Goal: Task Accomplishment & Management: Manage account settings

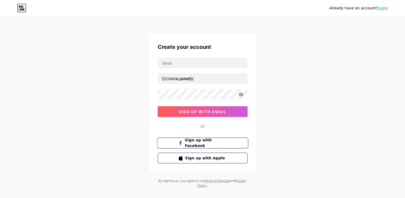
click at [205, 142] on span "Sign up with Facebook" at bounding box center [206, 143] width 42 height 12
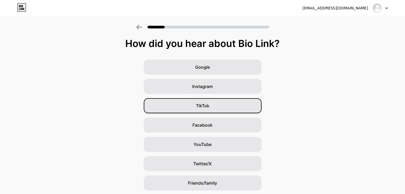
click at [215, 109] on div "TikTok" at bounding box center [203, 105] width 118 height 15
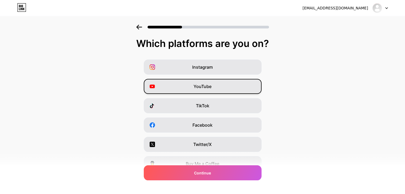
click at [214, 88] on div "YouTube" at bounding box center [203, 86] width 118 height 15
click at [238, 86] on div "YouTube" at bounding box center [203, 86] width 118 height 15
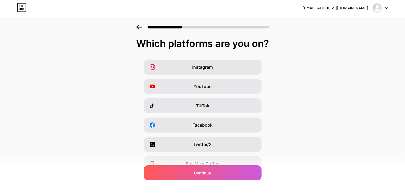
click at [212, 59] on div "Which platforms are you on? Instagram YouTube TikTok Facebook Twitter/X Buy Me …" at bounding box center [202, 123] width 405 height 171
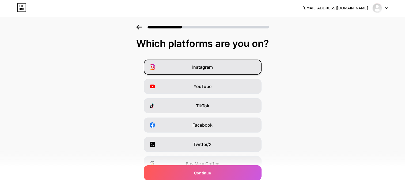
click at [218, 71] on div "Instagram" at bounding box center [203, 66] width 118 height 15
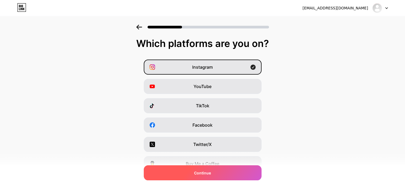
click at [208, 171] on span "Continue" at bounding box center [202, 173] width 17 height 6
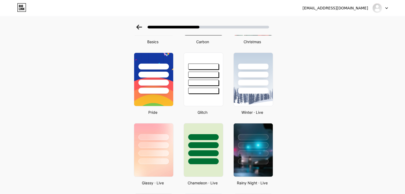
scroll to position [80, 0]
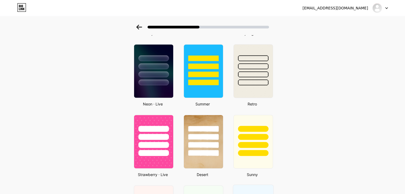
scroll to position [308, 0]
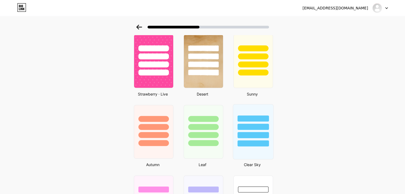
click at [255, 129] on div at bounding box center [253, 125] width 40 height 42
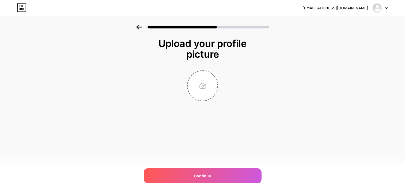
scroll to position [0, 0]
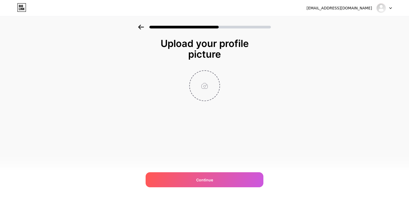
click at [205, 92] on input "file" at bounding box center [205, 86] width 30 height 30
type input "C:\fakepath\z6752900705589_31299613d710f9b1e8a323df81314db2.jpg"
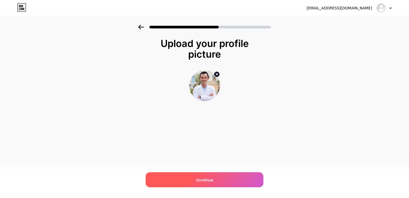
click at [222, 178] on div "Continue" at bounding box center [205, 179] width 118 height 15
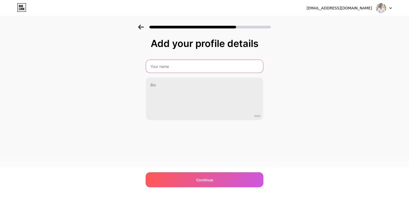
click at [173, 66] on input "text" at bounding box center [204, 66] width 117 height 13
type input "t"
type input "[DOMAIN_NAME] THÂN [PERSON_NAME]"
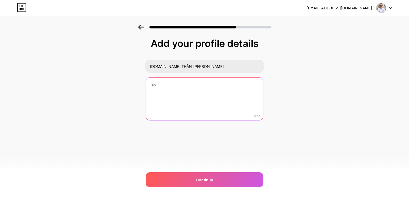
click at [176, 88] on textarea at bounding box center [204, 98] width 117 height 43
type textarea "b"
type textarea "g"
type textarea "G"
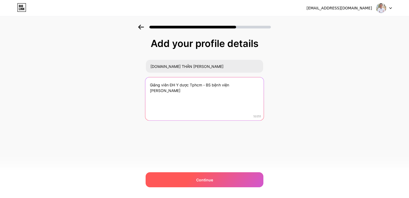
type textarea "Giảng viên ĐH Y dược Tphcm - BS bệnh viện Hùng Vương"
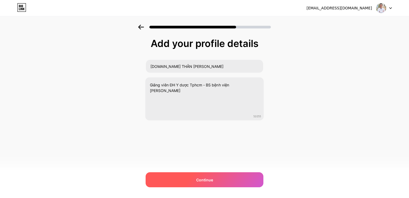
click at [198, 176] on div "Continue" at bounding box center [205, 179] width 118 height 15
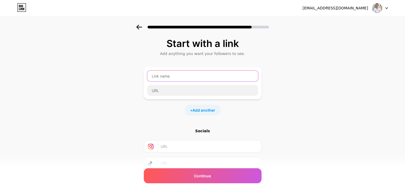
click at [188, 72] on input "text" at bounding box center [202, 75] width 111 height 11
click at [209, 74] on input "text" at bounding box center [202, 75] width 111 height 11
type input "t"
type input "thantrongthach"
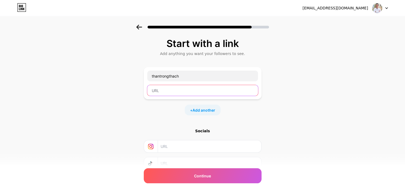
click at [182, 86] on input "text" at bounding box center [202, 90] width 111 height 11
paste input "[URL][DOMAIN_NAME]"
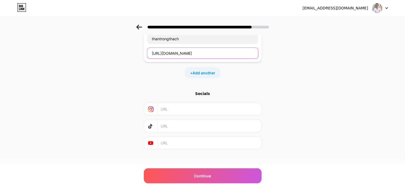
scroll to position [40, 0]
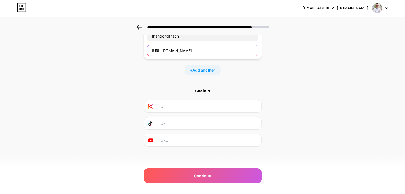
type input "[URL][DOMAIN_NAME]"
click at [202, 111] on input "text" at bounding box center [209, 106] width 97 height 12
click at [196, 121] on input "text" at bounding box center [209, 123] width 97 height 12
paste input "https://www.tiktok.com/@thantrongthach"
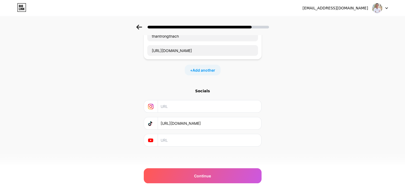
type input "https://www.tiktok.com/@thantrongthach"
click at [188, 143] on input "text" at bounding box center [209, 140] width 97 height 12
paste input "[URL][DOMAIN_NAME]"
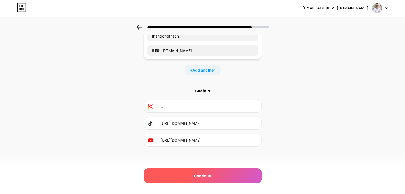
type input "[URL][DOMAIN_NAME]"
click at [207, 175] on span "Continue" at bounding box center [202, 176] width 17 height 6
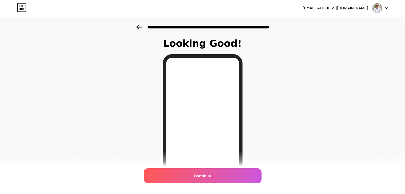
scroll to position [75, 0]
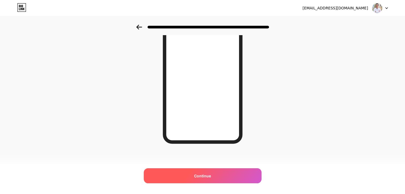
click at [211, 175] on span "Continue" at bounding box center [202, 176] width 17 height 6
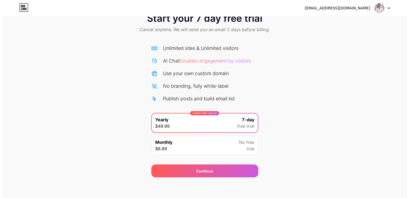
scroll to position [17, 0]
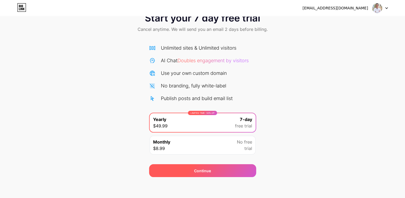
click at [214, 173] on div "Continue" at bounding box center [202, 170] width 107 height 13
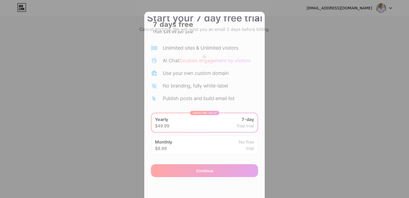
scroll to position [108, 0]
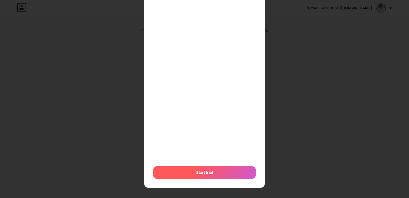
click at [211, 171] on span "Start trial" at bounding box center [204, 172] width 17 height 6
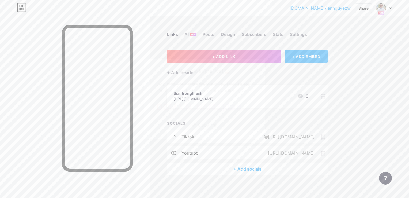
click at [210, 125] on button "Copy link" at bounding box center [204, 125] width 103 height 11
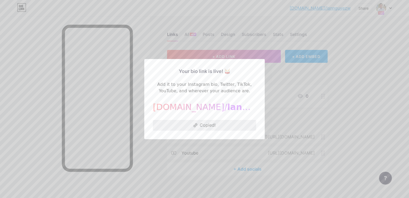
click at [208, 124] on button "Copied!" at bounding box center [204, 125] width 103 height 11
click at [198, 126] on button "Copy link" at bounding box center [204, 125] width 103 height 11
click at [370, 101] on div at bounding box center [204, 99] width 409 height 198
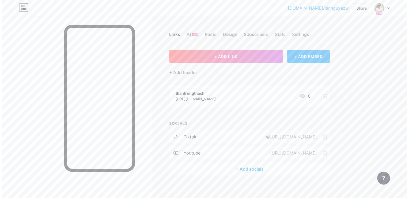
scroll to position [4, 0]
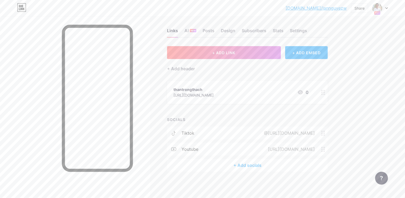
click at [251, 164] on div "+ Add socials" at bounding box center [247, 165] width 161 height 13
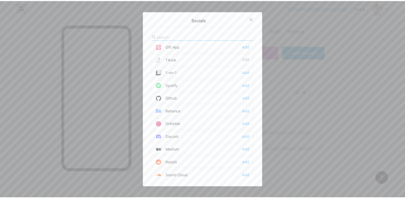
scroll to position [0, 0]
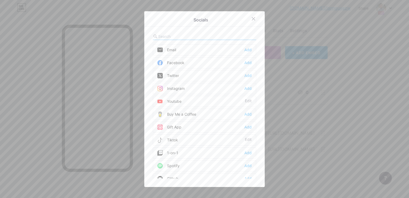
click at [183, 35] on input "text" at bounding box center [187, 36] width 59 height 6
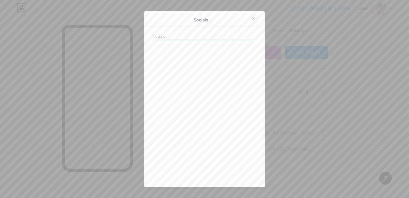
type input "zalo"
click at [251, 20] on icon at bounding box center [253, 19] width 4 height 4
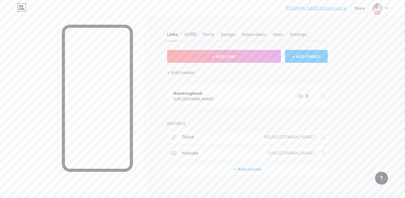
click at [325, 96] on icon at bounding box center [323, 95] width 4 height 5
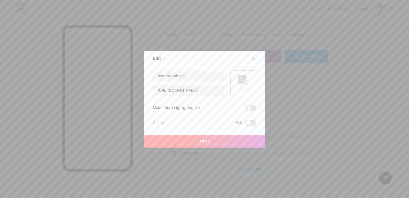
click at [240, 83] on rect at bounding box center [242, 79] width 9 height 9
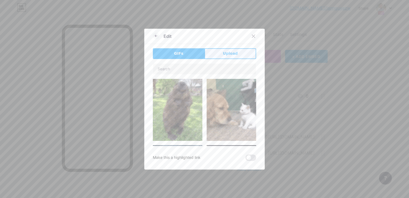
click at [239, 51] on button "Upload" at bounding box center [231, 53] width 52 height 11
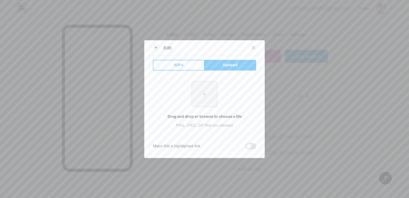
click at [207, 96] on input "file" at bounding box center [204, 93] width 25 height 25
type input "C:\fakepath\z6752900705589_31299613d710f9b1e8a323df81314db2.jpg"
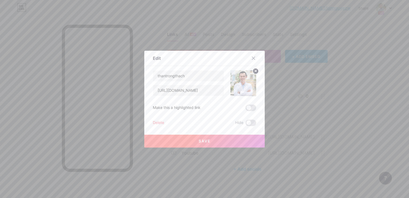
click at [237, 142] on button "Save" at bounding box center [204, 140] width 120 height 13
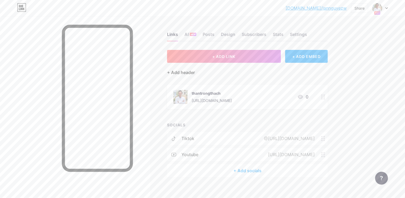
click at [183, 71] on div "+ Add header" at bounding box center [181, 72] width 28 height 6
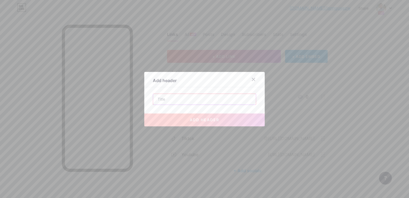
click at [176, 98] on input "text" at bounding box center [204, 99] width 103 height 11
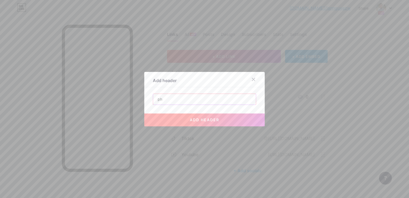
type input "p"
type input "PHÒNG KHÁM SẢN PHỤ KHOA HIẾM MUỘN MẸ VÀ BÉ"
click at [191, 115] on button "add header" at bounding box center [204, 119] width 120 height 13
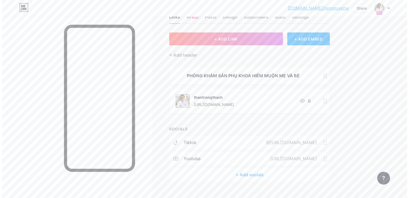
scroll to position [27, 0]
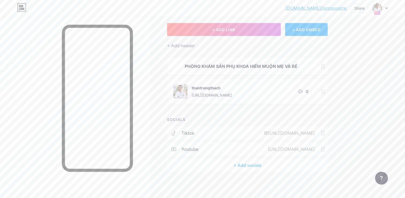
click at [249, 167] on div "+ Add socials" at bounding box center [247, 165] width 161 height 13
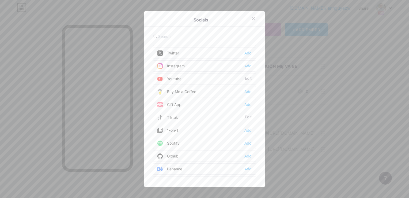
scroll to position [0, 0]
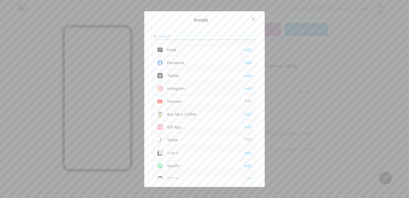
click at [248, 62] on div "Add" at bounding box center [247, 62] width 7 height 5
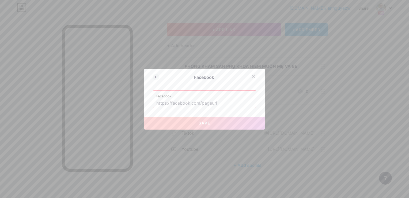
click at [222, 103] on input "text" at bounding box center [204, 103] width 96 height 9
paste input "[URL][DOMAIN_NAME]"
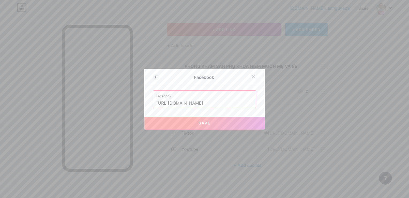
type input "[URL][DOMAIN_NAME]"
click at [217, 122] on button "Save" at bounding box center [204, 122] width 120 height 13
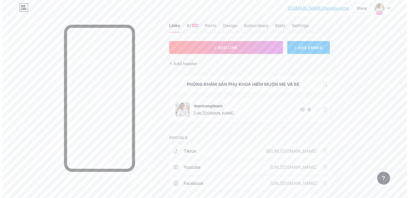
scroll to position [0, 0]
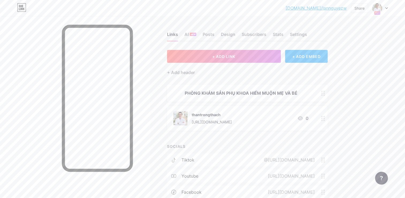
click at [300, 60] on div "+ ADD EMBED" at bounding box center [306, 56] width 43 height 13
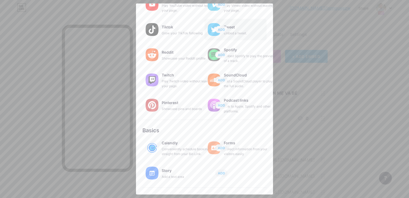
scroll to position [82, 0]
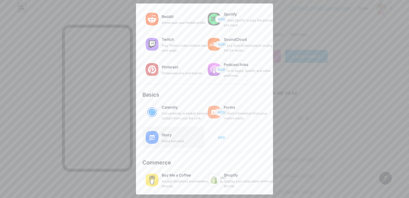
click at [222, 138] on span "ADD" at bounding box center [221, 137] width 7 height 5
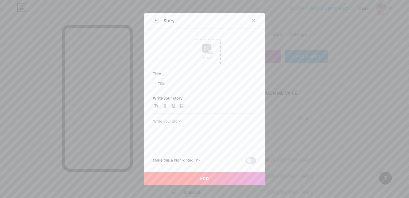
click at [173, 84] on input "text" at bounding box center [204, 83] width 103 height 11
type input "ZALO"
click at [256, 20] on div at bounding box center [254, 21] width 10 height 10
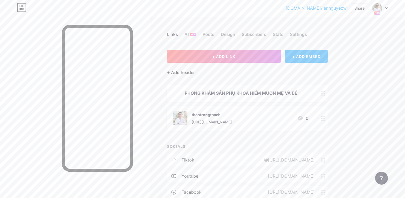
click at [185, 73] on div "+ Add header" at bounding box center [181, 72] width 28 height 6
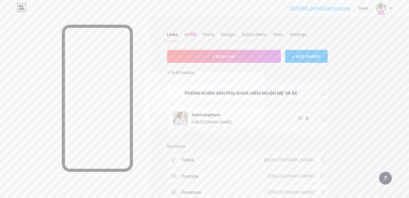
click at [206, 99] on input "text" at bounding box center [204, 99] width 103 height 11
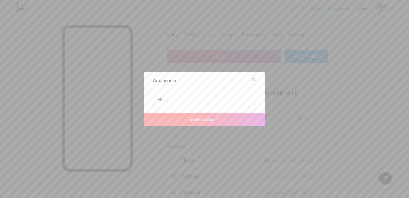
type input "P"
type input "PHÒNG KHÁM SẢN PHỤ KHOA HIẾM MUỘN MẸ VÀ BÉ - [PHONE_NUMBER]"
click at [189, 122] on button "add header" at bounding box center [204, 119] width 120 height 13
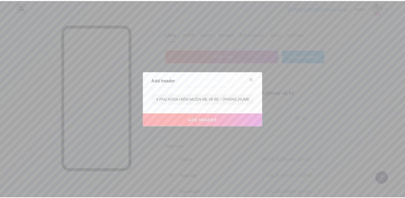
scroll to position [0, 0]
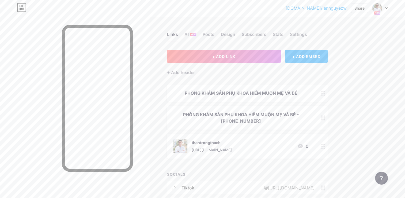
click at [325, 93] on icon at bounding box center [323, 92] width 4 height 5
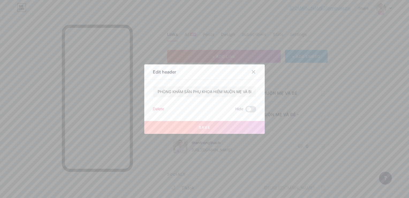
click at [155, 108] on div "Delete" at bounding box center [158, 109] width 11 height 6
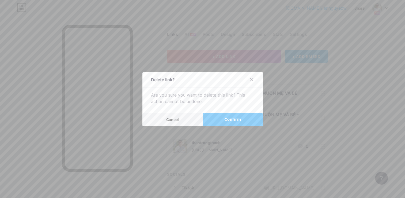
click at [247, 117] on button "Confirm" at bounding box center [233, 119] width 60 height 13
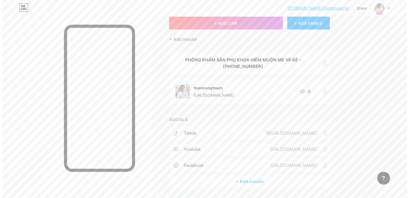
scroll to position [49, 0]
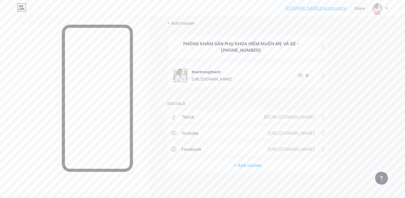
click at [254, 164] on div "+ Add socials" at bounding box center [247, 165] width 161 height 13
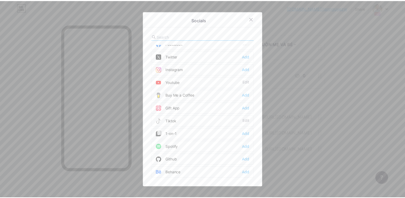
scroll to position [0, 0]
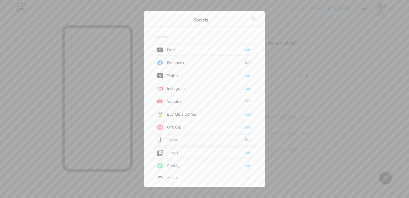
click at [194, 36] on input "text" at bounding box center [187, 36] width 59 height 6
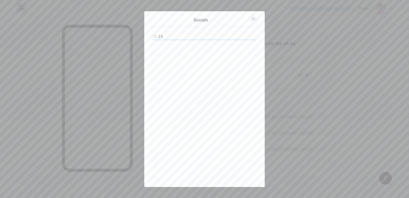
type input "ZA"
click at [252, 21] on div at bounding box center [254, 19] width 10 height 10
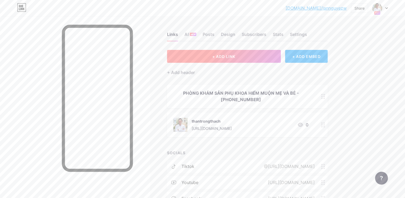
click at [217, 56] on span "+ ADD LINK" at bounding box center [223, 56] width 23 height 5
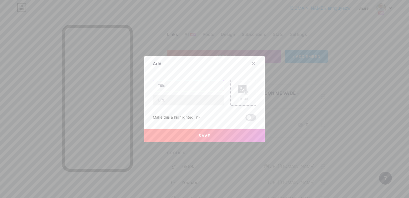
click at [193, 85] on input "text" at bounding box center [188, 85] width 71 height 11
click at [190, 101] on input "text" at bounding box center [188, 100] width 71 height 11
click at [190, 85] on input "text" at bounding box center [188, 85] width 71 height 11
click at [178, 99] on input "text" at bounding box center [188, 100] width 71 height 11
paste input "[URL][DOMAIN_NAME]"
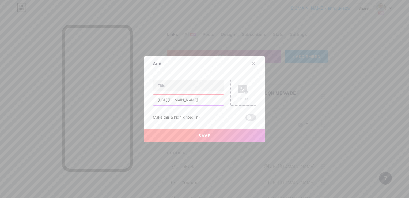
scroll to position [0, 1]
type input "[URL][DOMAIN_NAME]"
click at [176, 85] on input "text" at bounding box center [188, 85] width 71 height 11
type input "PHÒNG KHÁM SẢN PHỤ KHOA HIẾM MUỘN MẸ VÀ BÉ"
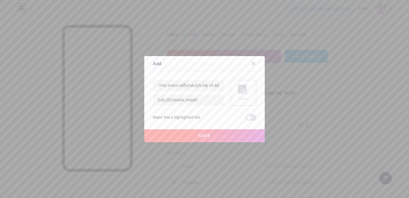
click at [243, 88] on rect at bounding box center [242, 89] width 9 height 9
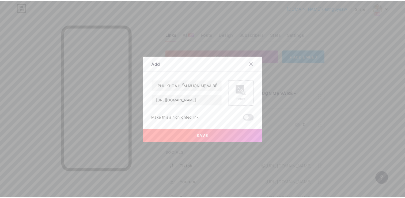
scroll to position [0, 0]
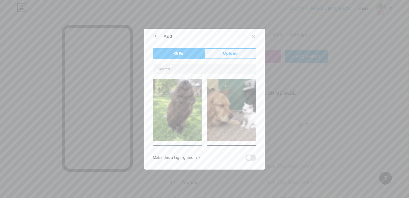
click at [240, 58] on button "Upload" at bounding box center [231, 53] width 52 height 11
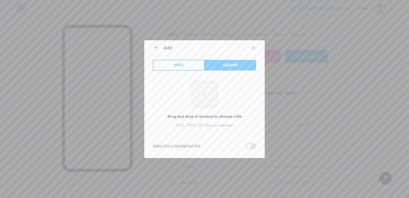
click at [203, 97] on input "file" at bounding box center [204, 93] width 25 height 25
type input "C:\fakepath\z6728028123715_0895f847338bb22ecc7e2e5ce7745cca.jpg"
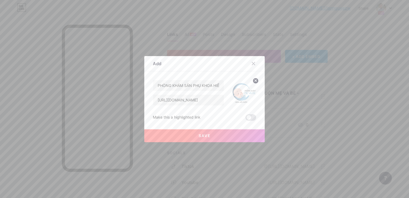
click at [224, 137] on button "Save" at bounding box center [204, 135] width 120 height 13
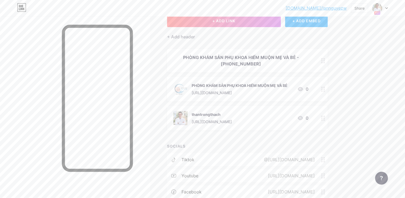
scroll to position [27, 0]
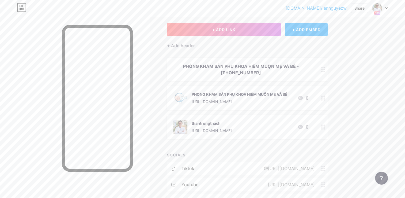
click at [333, 9] on link "[DOMAIN_NAME]/lannguyezw" at bounding box center [316, 8] width 61 height 6
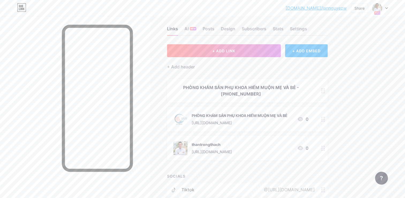
scroll to position [0, 0]
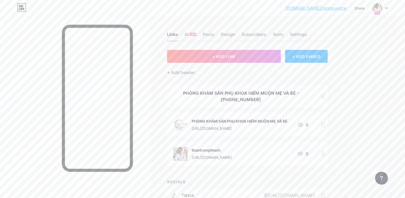
click at [3, 116] on div at bounding box center [75, 115] width 150 height 198
drag, startPoint x: 9, startPoint y: 45, endPoint x: 23, endPoint y: 41, distance: 14.6
click at [9, 45] on div at bounding box center [75, 115] width 150 height 198
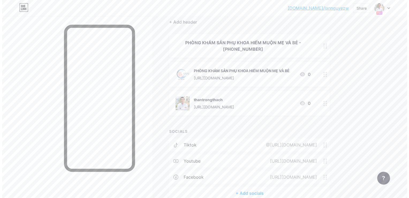
scroll to position [25, 0]
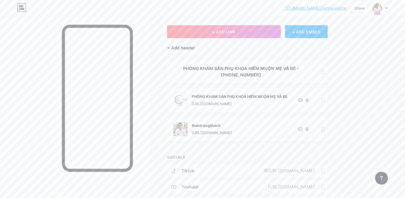
click at [173, 47] on div "+ Add header" at bounding box center [181, 47] width 28 height 6
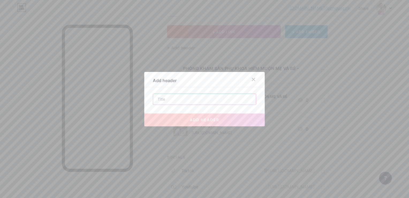
click at [192, 102] on input "text" at bounding box center [204, 99] width 103 height 11
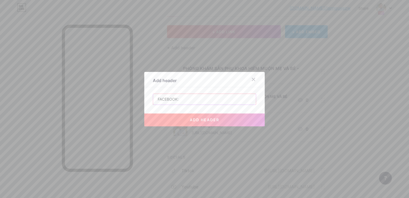
paste input "[URL][DOMAIN_NAME]"
type input "FACEBOOK: https://www.facebook.com/phongkhamsankhoamevabe"
click at [199, 118] on span "add header" at bounding box center [204, 119] width 29 height 5
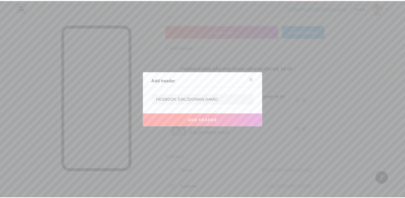
scroll to position [0, 0]
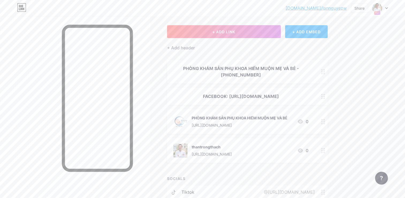
click at [324, 99] on circle at bounding box center [323, 97] width 1 height 1
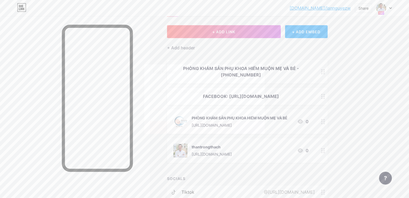
click at [161, 108] on div "Delete" at bounding box center [158, 109] width 11 height 6
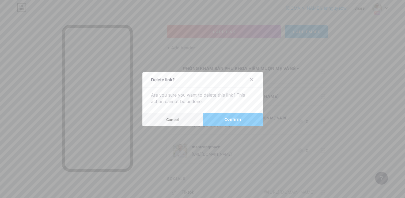
click at [249, 119] on button "Confirm" at bounding box center [233, 119] width 60 height 13
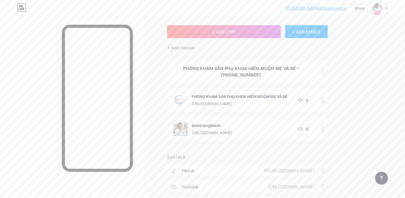
click at [323, 130] on icon at bounding box center [323, 128] width 4 height 5
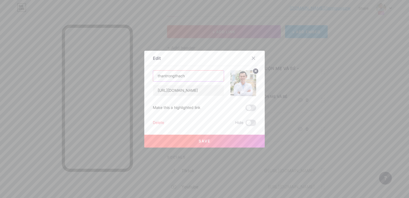
drag, startPoint x: 210, startPoint y: 78, endPoint x: 152, endPoint y: 80, distance: 58.4
click at [152, 80] on div "Edit Content YouTube Play YouTube video without leaving your page. ADD Vimeo Pl…" at bounding box center [204, 99] width 120 height 97
type input "t"
type input "b"
type input "t"
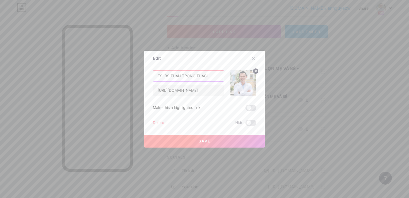
type input "TS. BS THÂN TRỌNG THẠCH"
click at [177, 144] on button "Save" at bounding box center [204, 140] width 120 height 13
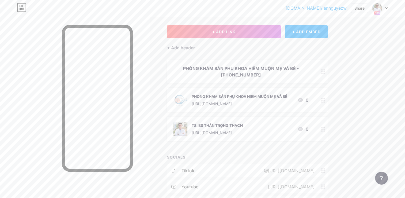
click at [323, 70] on icon at bounding box center [323, 71] width 4 height 5
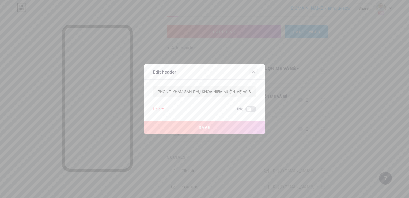
click at [252, 71] on icon at bounding box center [253, 71] width 3 height 3
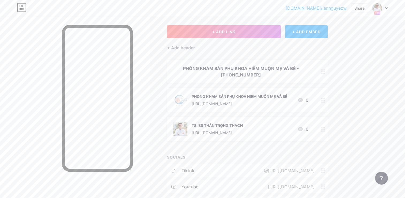
click at [373, 89] on div "bio.link/lanngu... bio.link/lannguyezw Share Switch accounts TS.BS THÂN TRỌNG T…" at bounding box center [202, 113] width 405 height 276
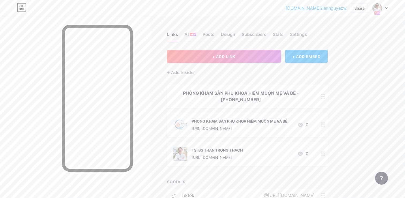
click at [311, 58] on div "+ ADD EMBED" at bounding box center [306, 56] width 43 height 13
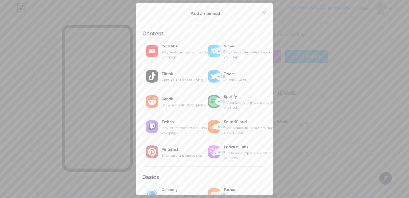
click at [264, 15] on div at bounding box center [264, 13] width 10 height 10
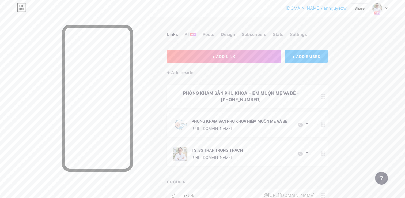
click at [381, 98] on div "bio.link/lanngu... bio.link/lannguyezw Share Switch accounts TS.BS THÂN TRỌNG T…" at bounding box center [202, 138] width 405 height 276
click at [322, 96] on icon at bounding box center [323, 96] width 4 height 5
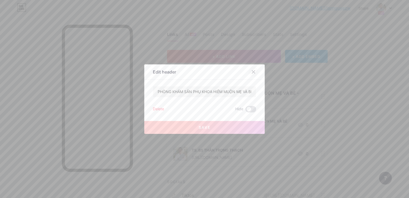
click at [254, 70] on icon at bounding box center [253, 72] width 4 height 4
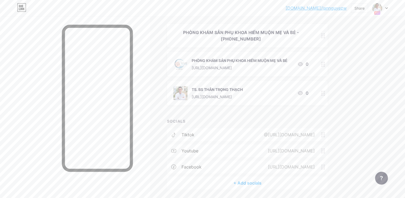
scroll to position [51, 0]
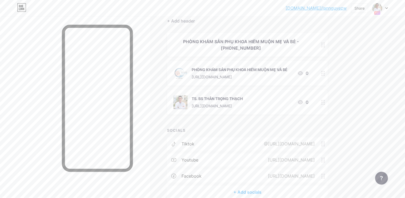
click at [341, 10] on link "[DOMAIN_NAME]/lannguyezw" at bounding box center [316, 8] width 61 height 6
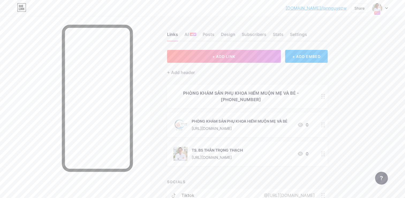
click at [386, 10] on div at bounding box center [380, 8] width 16 height 10
click at [16, 55] on div at bounding box center [75, 115] width 150 height 198
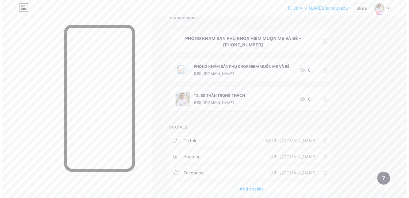
scroll to position [78, 0]
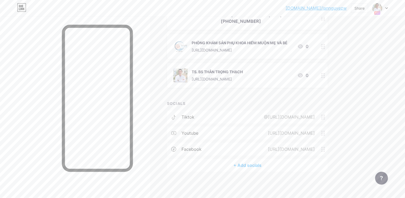
click at [245, 165] on div "+ Add socials" at bounding box center [247, 165] width 161 height 13
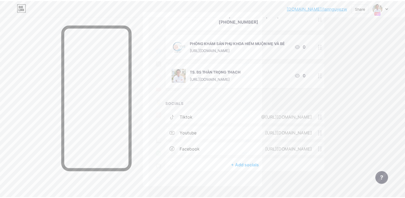
scroll to position [0, 0]
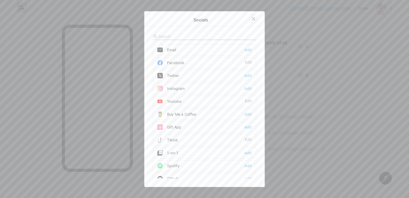
click at [252, 18] on icon at bounding box center [253, 19] width 4 height 4
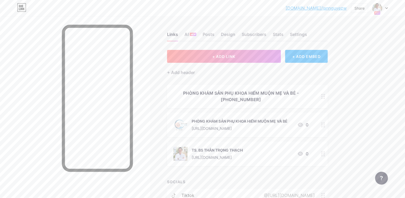
click at [387, 8] on icon at bounding box center [386, 8] width 3 height 2
click at [358, 62] on link "Account settings" at bounding box center [354, 61] width 66 height 14
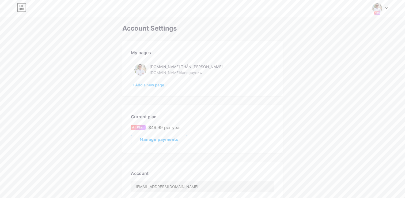
click at [175, 69] on div "[DOMAIN_NAME] THÂN [PERSON_NAME]" at bounding box center [188, 67] width 76 height 6
click at [158, 86] on div "+ Add a new page" at bounding box center [203, 84] width 142 height 5
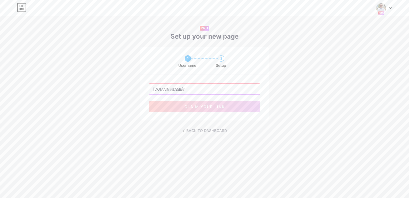
click at [186, 88] on input "text" at bounding box center [204, 89] width 111 height 11
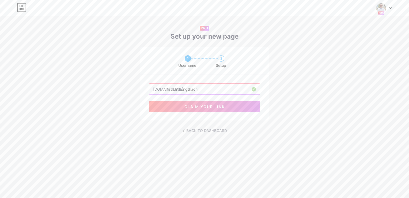
type input "tsthantrongthach"
click at [231, 104] on button "claim your link" at bounding box center [204, 106] width 111 height 11
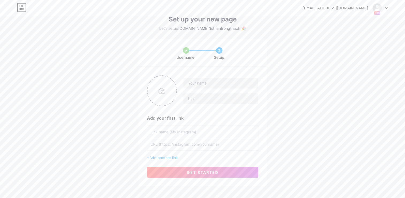
scroll to position [27, 0]
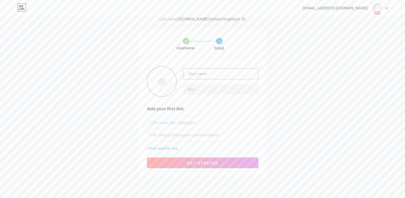
click at [215, 73] on input "text" at bounding box center [220, 73] width 74 height 11
click at [355, 76] on div "Username 2 Setup Add your first link + Add another link get started" at bounding box center [202, 102] width 405 height 147
click at [225, 76] on input "text" at bounding box center [220, 73] width 74 height 11
type input "THÂN TRỌNG THẠCH"
click at [221, 88] on input "text" at bounding box center [220, 89] width 74 height 11
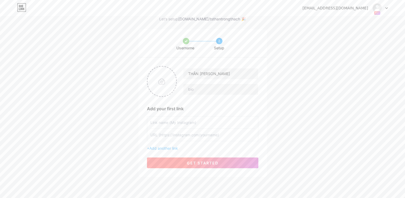
click at [191, 164] on button "get started" at bounding box center [202, 162] width 111 height 11
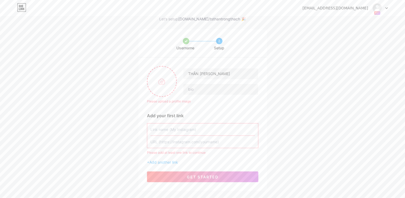
click at [187, 127] on input "text" at bounding box center [202, 129] width 104 height 12
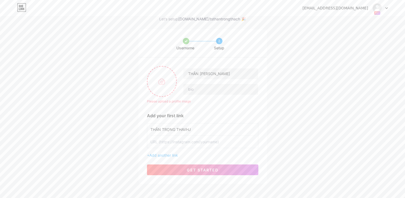
drag, startPoint x: 207, startPoint y: 149, endPoint x: 210, endPoint y: 142, distance: 7.2
click at [207, 148] on div "THÂN TRỌNG THAVHJ + Add another link" at bounding box center [202, 140] width 111 height 35
click at [210, 142] on input "text" at bounding box center [202, 141] width 104 height 12
click at [194, 125] on input "THÂN TRỌNG THAVHJ" at bounding box center [202, 129] width 104 height 12
type input "THÂN TRỌNG THẠCH"
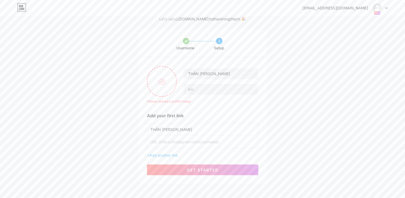
click at [187, 142] on input "text" at bounding box center [202, 141] width 104 height 12
paste input "[URL][DOMAIN_NAME]"
type input "[URL][DOMAIN_NAME]"
click at [195, 172] on button "get started" at bounding box center [202, 169] width 111 height 11
click at [219, 169] on button "get started" at bounding box center [202, 169] width 111 height 11
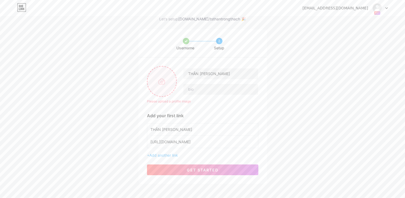
click at [154, 80] on input "file" at bounding box center [162, 81] width 29 height 30
type input "C:\fakepath\z6752900705589_31299613d710f9b1e8a323df81314db2.jpg"
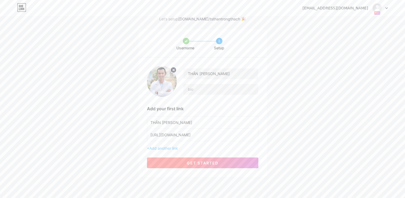
click at [212, 163] on span "get started" at bounding box center [203, 162] width 32 height 5
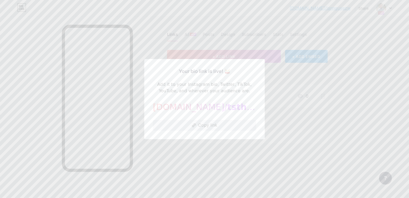
click at [224, 129] on button "Copy link" at bounding box center [204, 125] width 103 height 11
click at [333, 127] on div at bounding box center [204, 99] width 409 height 198
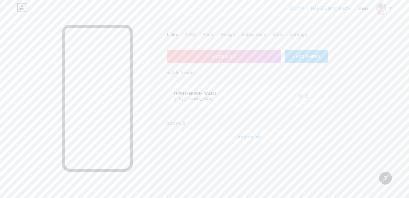
click at [246, 138] on div "+ Add socials" at bounding box center [247, 136] width 161 height 13
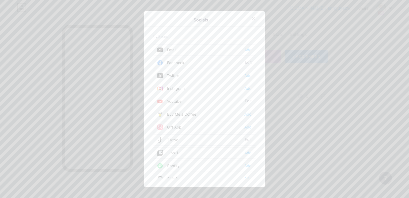
click at [184, 63] on div "Facebook" at bounding box center [170, 62] width 27 height 5
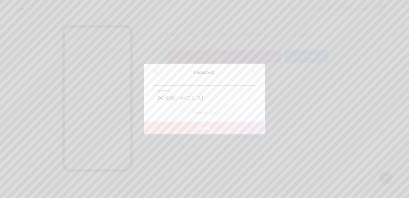
click at [208, 130] on span "Save" at bounding box center [205, 128] width 12 height 5
click at [209, 111] on div "Remove icon" at bounding box center [204, 112] width 103 height 6
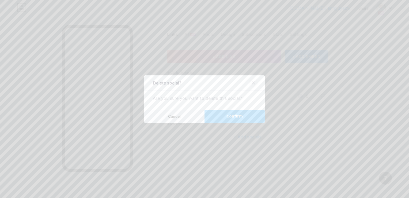
click at [252, 84] on icon at bounding box center [253, 83] width 4 height 4
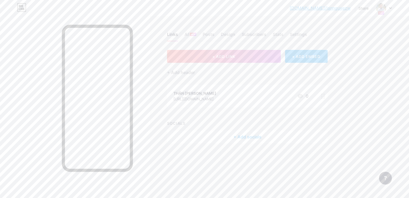
click at [244, 133] on div "+ Add socials" at bounding box center [247, 136] width 161 height 13
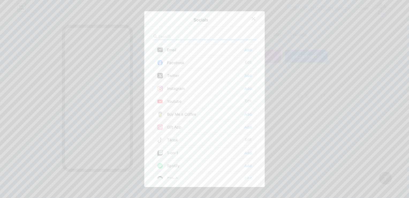
click at [180, 60] on div "Facebook" at bounding box center [170, 62] width 27 height 5
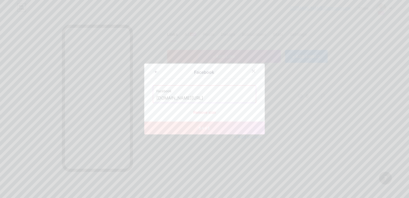
scroll to position [0, 2]
drag, startPoint x: 157, startPoint y: 97, endPoint x: 281, endPoint y: 92, distance: 124.9
click at [281, 93] on div "Facebook Facebook www.facebook.com/phongkhamsankhoamevabe Remove icon Save" at bounding box center [204, 99] width 409 height 198
click at [208, 116] on div "Remove icon" at bounding box center [204, 116] width 103 height 6
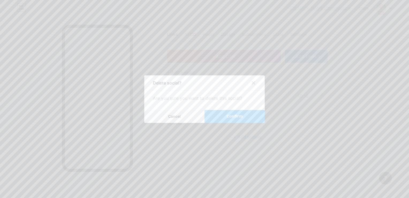
click at [223, 112] on button "Confirm" at bounding box center [235, 116] width 60 height 13
click at [250, 120] on button "Confirm" at bounding box center [235, 116] width 60 height 13
click at [251, 84] on div at bounding box center [254, 83] width 10 height 10
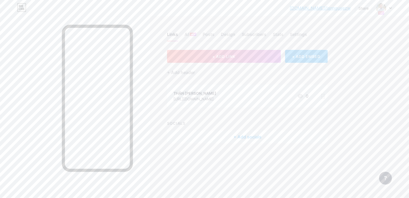
click at [300, 138] on div "+ Add socials" at bounding box center [247, 136] width 161 height 13
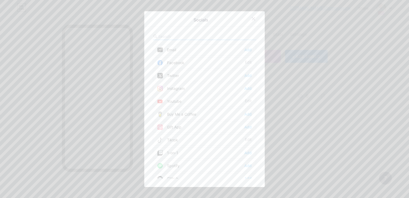
click at [190, 64] on div "Facebook Edit" at bounding box center [204, 62] width 103 height 11
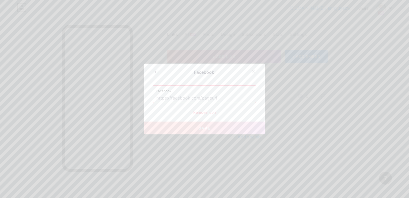
click at [230, 98] on input "text" at bounding box center [204, 97] width 96 height 9
paste input "[URL][DOMAIN_NAME]"
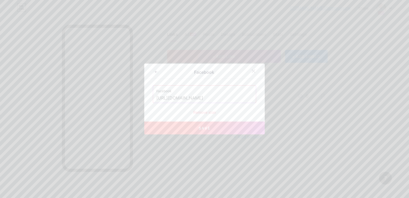
scroll to position [0, 16]
type input "[URL][DOMAIN_NAME]"
click at [254, 110] on div "Remove icon" at bounding box center [204, 112] width 103 height 6
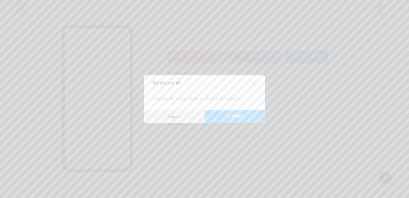
click at [187, 116] on button "Cancel" at bounding box center [174, 116] width 60 height 13
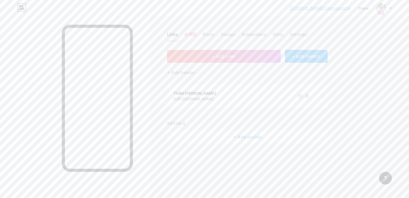
click at [248, 138] on div "+ Add socials" at bounding box center [247, 136] width 161 height 13
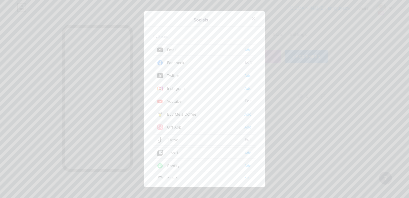
click at [192, 63] on div "Facebook Edit" at bounding box center [204, 62] width 103 height 11
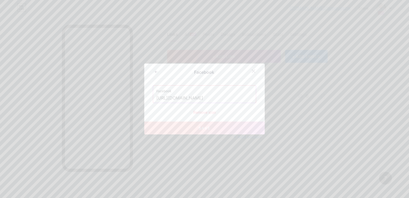
drag, startPoint x: 157, startPoint y: 97, endPoint x: 221, endPoint y: 99, distance: 64.0
click at [196, 98] on input "[URL][DOMAIN_NAME]" at bounding box center [204, 97] width 96 height 9
click at [158, 99] on input "[URL][DOMAIN_NAME]" at bounding box center [204, 97] width 96 height 9
drag, startPoint x: 165, startPoint y: 96, endPoint x: 258, endPoint y: 91, distance: 93.0
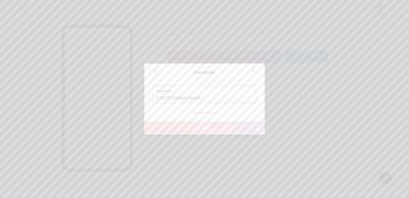
click at [261, 99] on div "Facebook Facebook https://www.facebook.com/phongkhamsankhoamevabe Remove icon S…" at bounding box center [204, 98] width 120 height 71
paste input "[URL][DOMAIN_NAME]"
type input "[URL][DOMAIN_NAME]"
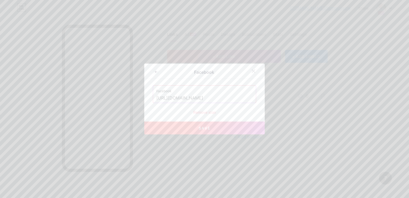
click at [156, 130] on button "Save" at bounding box center [204, 127] width 120 height 13
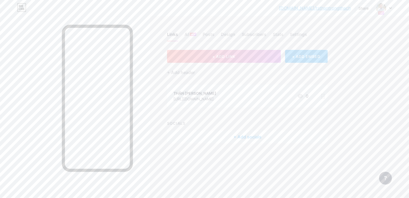
click at [246, 135] on div "+ Add socials" at bounding box center [247, 136] width 161 height 13
click at [183, 101] on div "Youtube Edit" at bounding box center [204, 101] width 103 height 11
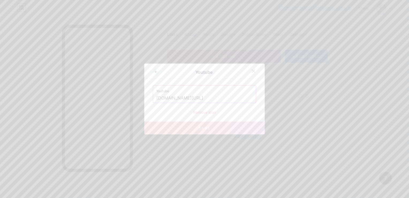
drag, startPoint x: 157, startPoint y: 98, endPoint x: 269, endPoint y: 83, distance: 113.2
click at [272, 95] on div "Youtube Youtube www.youtube.com/@BSTh%C3%A2nTr%E1%BB%8DngTh%E1%BA%A1ch Remove i…" at bounding box center [204, 99] width 409 height 198
paste input "[URL][DOMAIN_NAME]"
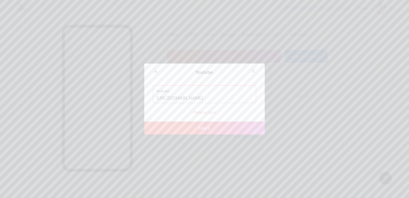
type input "[URL][DOMAIN_NAME]"
click at [192, 130] on button "Save" at bounding box center [204, 127] width 120 height 13
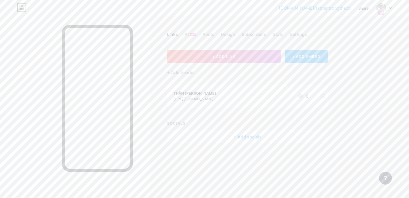
click at [246, 138] on div "+ Add socials" at bounding box center [247, 136] width 161 height 13
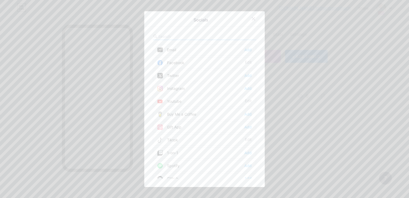
click at [344, 94] on div at bounding box center [204, 99] width 409 height 198
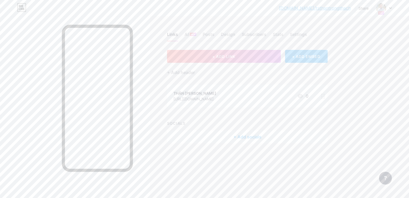
click at [245, 137] on div "+ Add socials" at bounding box center [247, 136] width 161 height 13
click at [176, 66] on div "Facebook Edit" at bounding box center [204, 62] width 103 height 11
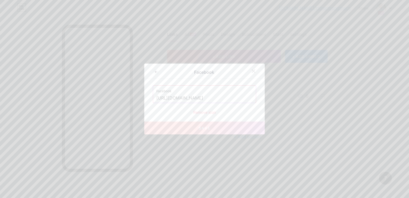
scroll to position [0, 16]
drag, startPoint x: 156, startPoint y: 98, endPoint x: 362, endPoint y: 100, distance: 205.9
click at [362, 100] on div "Facebook Facebook https://www.facebook.com/phongkhamsankhoamevabe Remove icon S…" at bounding box center [204, 99] width 409 height 198
click at [206, 92] on input "text" at bounding box center [204, 94] width 96 height 9
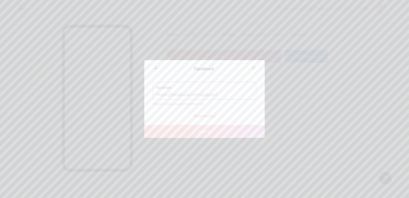
paste input "[URL][DOMAIN_NAME]"
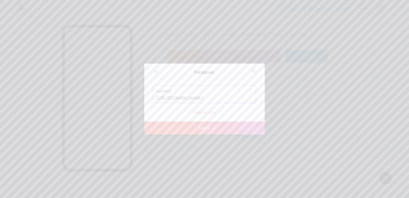
type input "[URL][DOMAIN_NAME]"
click at [240, 75] on div "Facebook" at bounding box center [203, 72] width 89 height 6
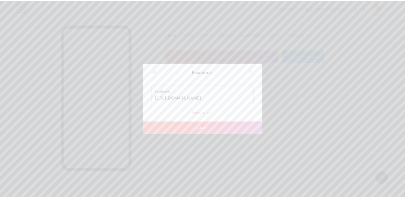
scroll to position [0, 0]
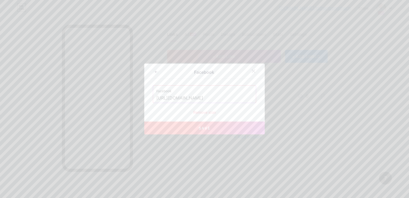
click at [200, 128] on span "Save" at bounding box center [205, 128] width 12 height 5
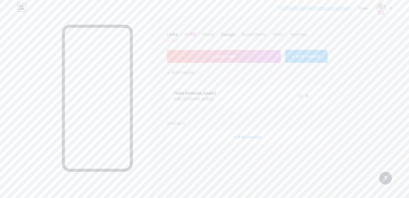
click at [232, 37] on div "Design" at bounding box center [228, 36] width 14 height 10
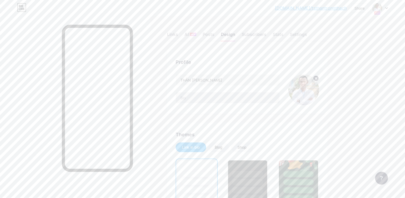
drag, startPoint x: 185, startPoint y: 104, endPoint x: 187, endPoint y: 100, distance: 5.3
click at [184, 104] on div "THÂN TRỌNG THẠCH" at bounding box center [228, 89] width 104 height 31
click at [188, 98] on input "text" at bounding box center [228, 97] width 104 height 11
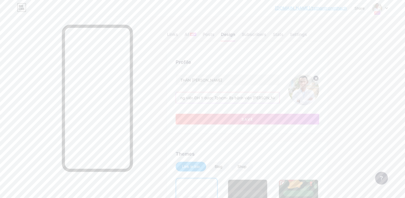
scroll to position [0, 6]
type input "Giang viên ĐH Y dược Tphcm- Bs bệnh viện [PERSON_NAME]"
click at [180, 81] on input "THÂN TRỌNG THẠCH" at bounding box center [228, 79] width 104 height 11
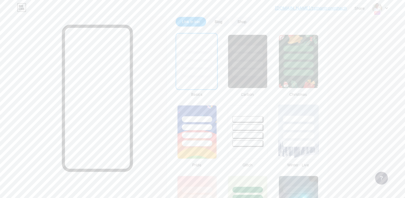
scroll to position [187, 0]
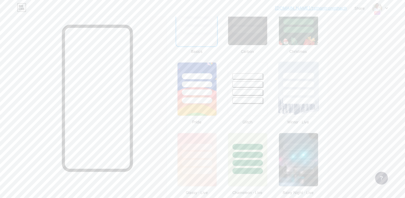
type input "TS. BS. [PERSON_NAME]"
click at [299, 94] on div at bounding box center [298, 92] width 31 height 6
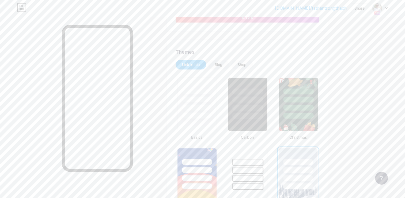
scroll to position [107, 0]
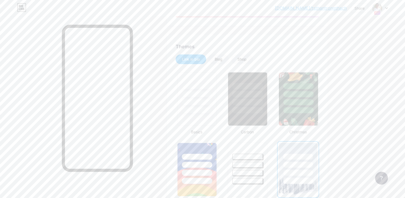
click at [304, 161] on div at bounding box center [298, 164] width 30 height 6
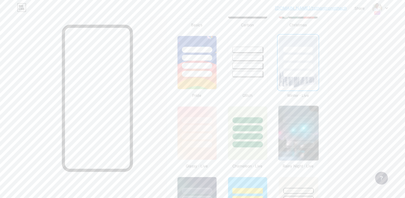
scroll to position [214, 0]
click at [208, 139] on div at bounding box center [197, 126] width 40 height 42
click at [290, 128] on div at bounding box center [298, 128] width 31 height 6
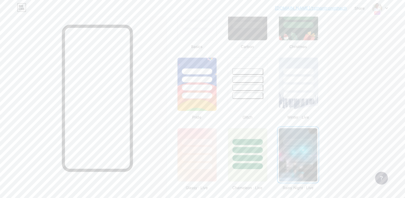
scroll to position [161, 0]
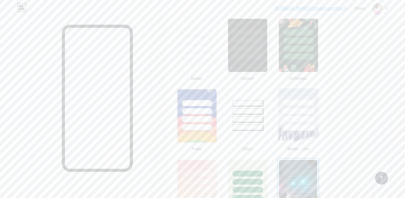
click at [296, 112] on div at bounding box center [298, 111] width 31 height 6
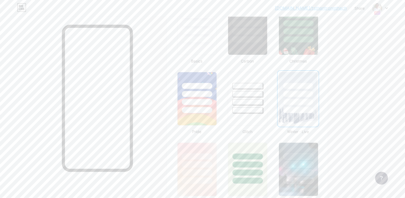
scroll to position [187, 0]
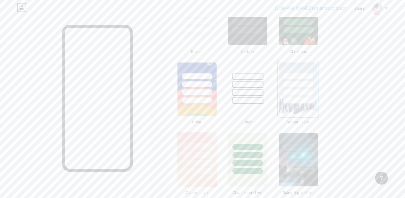
click at [200, 151] on div at bounding box center [196, 154] width 31 height 6
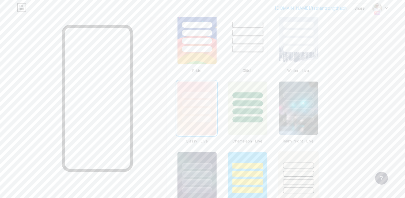
scroll to position [295, 0]
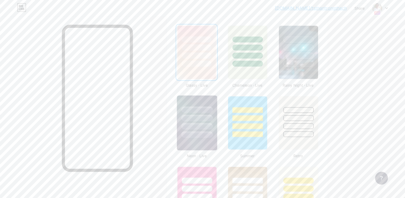
click at [200, 117] on div at bounding box center [196, 118] width 31 height 6
click at [303, 52] on div at bounding box center [298, 55] width 31 height 6
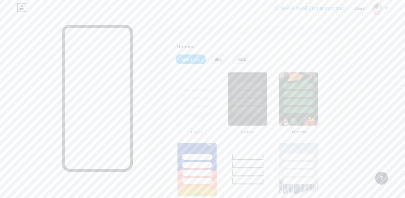
scroll to position [27, 0]
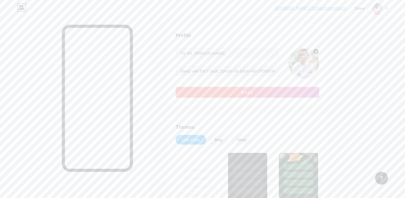
click at [232, 93] on button "Save" at bounding box center [248, 92] width 144 height 11
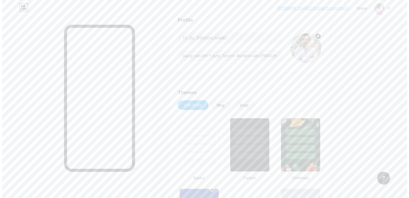
scroll to position [0, 0]
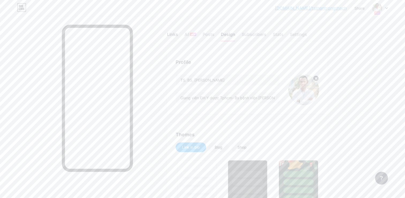
click at [173, 34] on div "Links" at bounding box center [172, 36] width 11 height 10
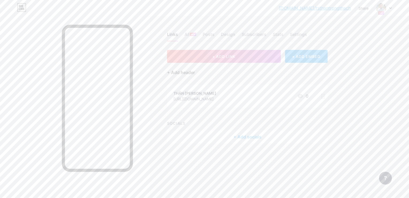
click at [180, 72] on div "+ Add header" at bounding box center [181, 72] width 28 height 6
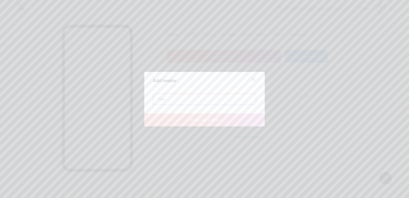
click at [182, 99] on input "text" at bounding box center [204, 99] width 103 height 11
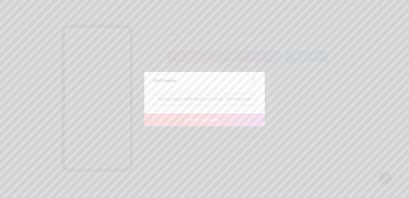
scroll to position [0, 32]
type input "PHÒNG KHÁM SẢN PHỤ KHOA HIẾM MUỘN MẸ VÀ BÉ - [PHONE_NUMBER]"
click at [179, 122] on button "add header" at bounding box center [204, 119] width 120 height 13
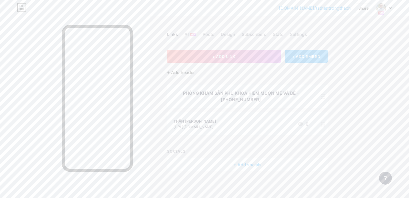
click at [172, 71] on div "+ Add header" at bounding box center [181, 72] width 28 height 6
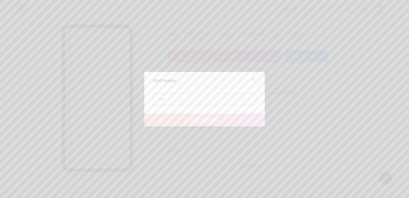
click at [182, 97] on input "text" at bounding box center [204, 99] width 103 height 11
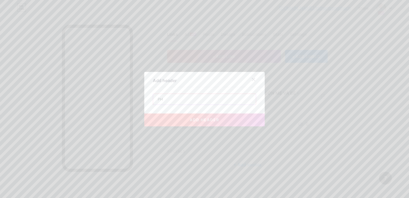
type input "P"
click at [249, 79] on div at bounding box center [254, 79] width 10 height 10
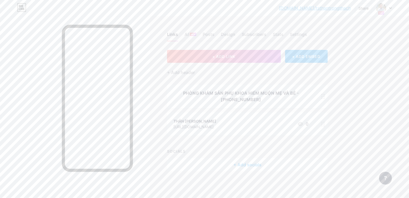
click at [323, 126] on circle at bounding box center [323, 125] width 1 height 1
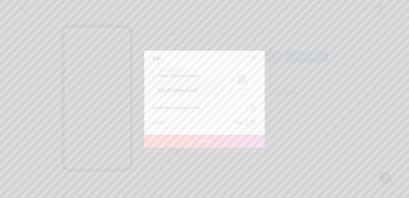
drag, startPoint x: 201, startPoint y: 75, endPoint x: 144, endPoint y: 74, distance: 57.0
click at [144, 74] on div "Edit Content YouTube Play YouTube video without leaving your page. ADD Vimeo Pl…" at bounding box center [204, 99] width 120 height 97
type input "Ts.bs. Thân Trọng Thạch"
click at [220, 142] on button "Save" at bounding box center [204, 140] width 120 height 13
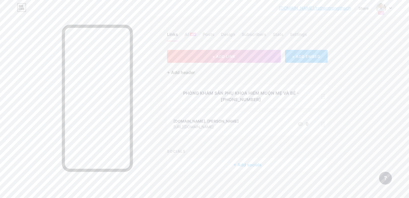
click at [175, 73] on div "+ Add header" at bounding box center [181, 72] width 28 height 6
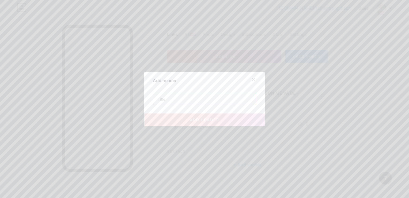
click at [197, 101] on input "text" at bounding box center [204, 99] width 103 height 11
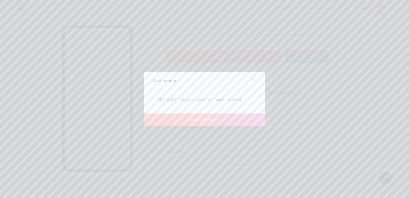
type input "Phòng khám sản phụ khoa hiếm muộn mẹ và bé"
click at [247, 118] on button "add header" at bounding box center [204, 119] width 120 height 13
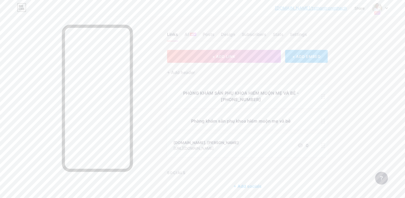
click at [325, 122] on circle at bounding box center [323, 122] width 1 height 1
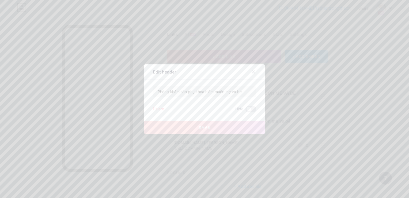
click at [159, 108] on div "Delete" at bounding box center [158, 109] width 11 height 6
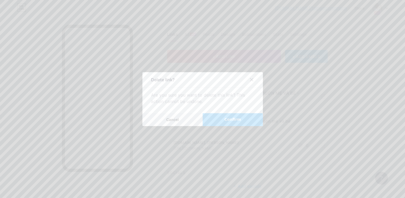
click at [231, 119] on span "Confirm" at bounding box center [232, 119] width 17 height 6
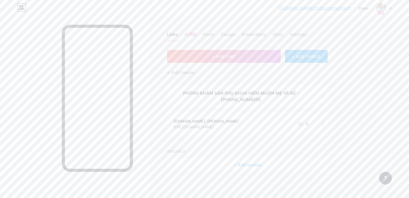
click at [323, 125] on icon at bounding box center [323, 123] width 4 height 5
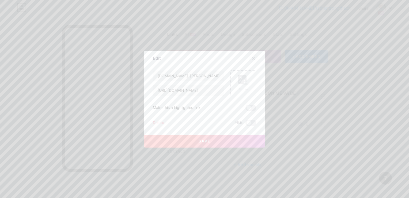
click at [253, 58] on icon at bounding box center [253, 57] width 3 height 3
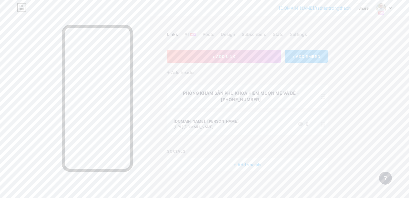
click at [252, 163] on div "+ Add socials" at bounding box center [247, 164] width 161 height 13
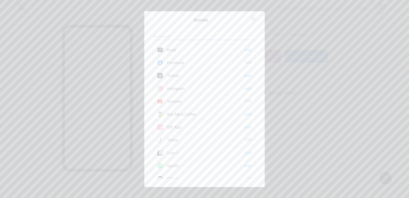
click at [251, 16] on div at bounding box center [254, 19] width 10 height 10
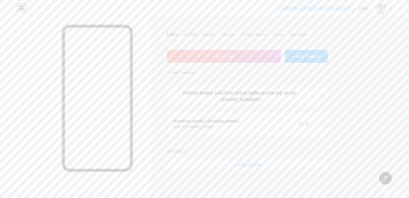
click at [233, 53] on button "+ ADD LINK" at bounding box center [224, 56] width 114 height 13
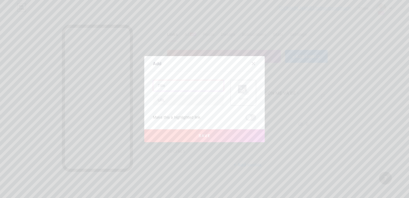
click at [195, 85] on input "text" at bounding box center [188, 85] width 71 height 11
type input "p"
click at [195, 85] on input "Phòng khám sản phụ khoa hiếm muộn mẹ và bé" at bounding box center [188, 85] width 71 height 11
type input "Phòng khám sản phụ khoa hiếm muộn mẹ và bé"
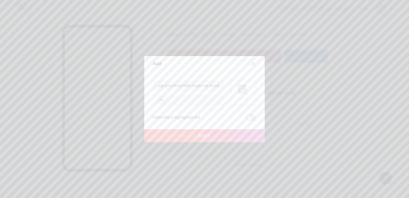
click at [240, 89] on rect at bounding box center [242, 89] width 9 height 9
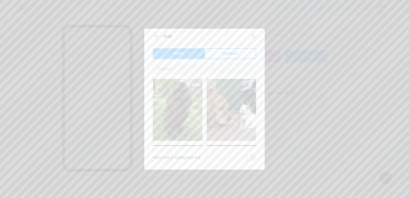
click at [231, 55] on span "Upload" at bounding box center [230, 54] width 15 height 6
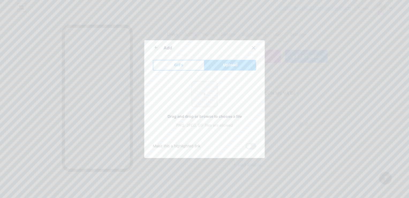
click at [208, 95] on input "file" at bounding box center [204, 93] width 25 height 25
type input "C:\fakepath\z6728028123715_0895f847338bb22ecc7e2e5ce7745cca.jpg"
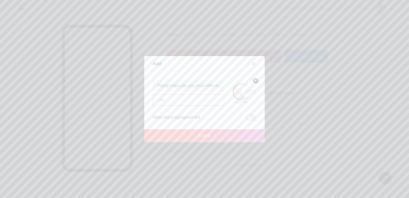
drag, startPoint x: 172, startPoint y: 101, endPoint x: 231, endPoint y: 54, distance: 75.1
click at [172, 101] on input "text" at bounding box center [188, 100] width 71 height 11
paste input "[URL][DOMAIN_NAME]"
type input "[URL][DOMAIN_NAME]"
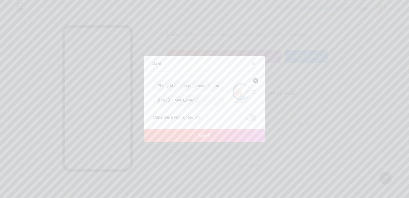
click at [205, 136] on span "Save" at bounding box center [205, 135] width 12 height 5
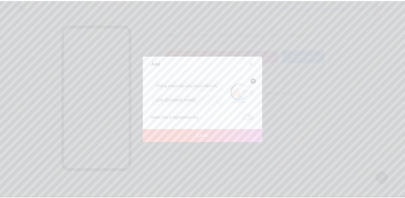
scroll to position [0, 0]
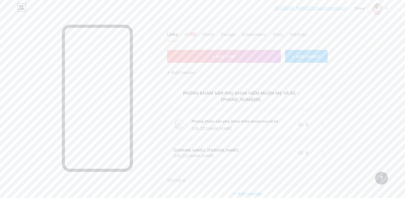
click at [325, 156] on div at bounding box center [323, 152] width 9 height 23
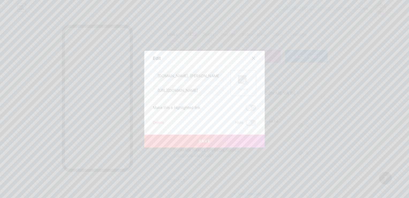
click at [238, 78] on rect at bounding box center [242, 79] width 9 height 9
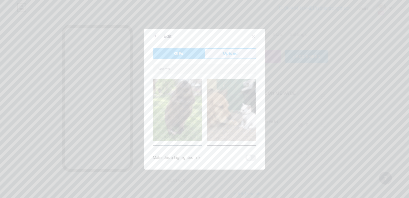
click at [223, 52] on button "Upload" at bounding box center [231, 53] width 52 height 11
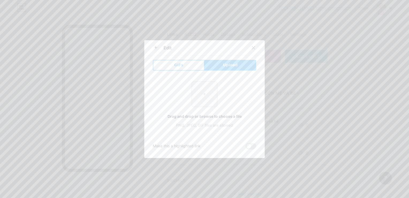
click at [204, 89] on input "file" at bounding box center [204, 93] width 25 height 25
click at [209, 96] on input "file" at bounding box center [204, 93] width 25 height 25
type input "C:\fakepath\z7007973188076_5c6229dd257fe801b2d0d09fdc853ee3.jpg"
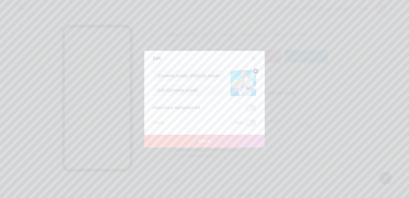
click at [218, 141] on button "Save" at bounding box center [204, 140] width 120 height 13
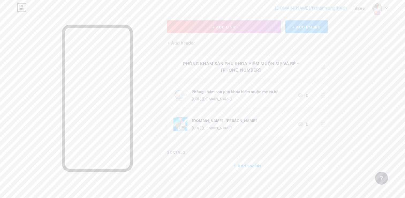
scroll to position [30, 0]
drag, startPoint x: 12, startPoint y: 101, endPoint x: 55, endPoint y: 102, distance: 43.4
click at [12, 101] on div at bounding box center [75, 115] width 150 height 198
click at [355, 10] on div "Share" at bounding box center [360, 8] width 10 height 6
click at [322, 30] on div "Copy link" at bounding box center [315, 27] width 20 height 6
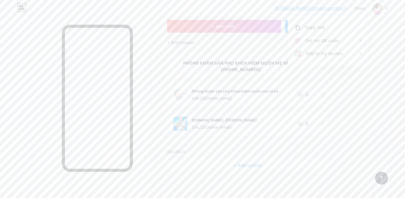
click at [12, 70] on div at bounding box center [75, 115] width 150 height 198
click at [322, 124] on icon at bounding box center [323, 123] width 4 height 5
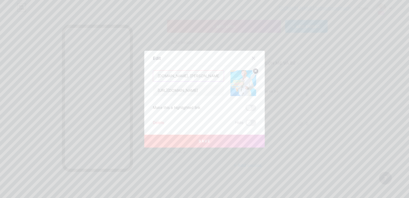
click at [165, 74] on input "Ts.bs. Thân Trọng Thạch" at bounding box center [188, 75] width 71 height 11
type input "[DOMAIN_NAME]. [PERSON_NAME]"
click at [212, 139] on button "Save" at bounding box center [204, 140] width 120 height 13
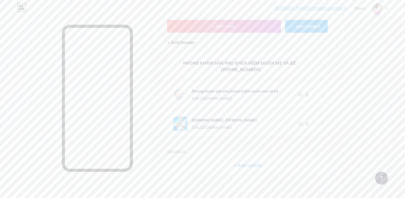
click at [180, 40] on div "+ Add header" at bounding box center [181, 42] width 28 height 6
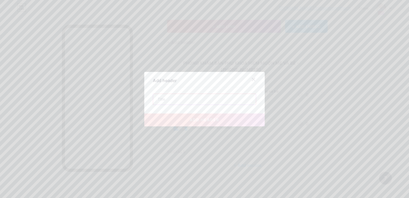
click at [169, 103] on input "text" at bounding box center [204, 99] width 103 height 11
click at [255, 81] on icon at bounding box center [253, 79] width 4 height 4
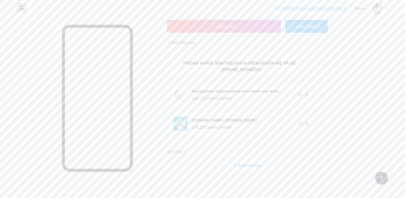
click at [306, 30] on div "+ ADD EMBED" at bounding box center [306, 26] width 43 height 13
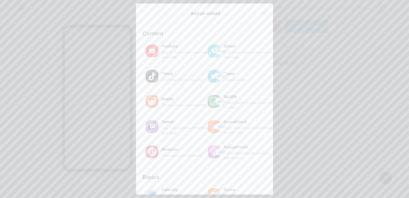
click at [263, 14] on icon at bounding box center [264, 12] width 3 height 3
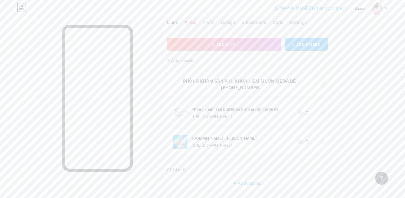
scroll to position [3, 0]
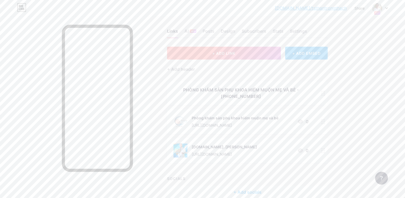
click at [239, 53] on button "+ ADD LINK" at bounding box center [224, 53] width 114 height 13
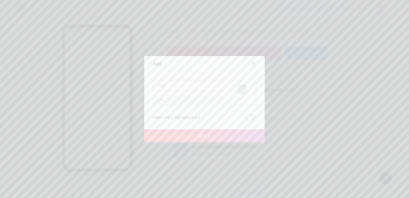
click at [165, 86] on input "text" at bounding box center [188, 85] width 71 height 11
type input "z"
type input "zalo"
click at [255, 62] on icon at bounding box center [253, 63] width 3 height 3
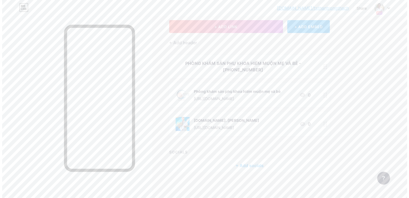
scroll to position [30, 0]
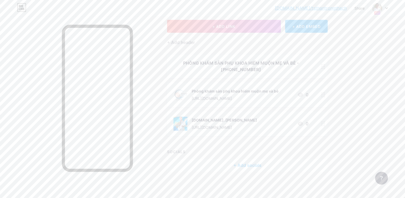
click at [257, 162] on div "+ Add socials" at bounding box center [247, 165] width 161 height 13
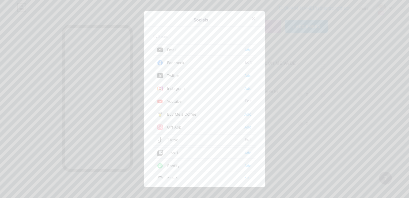
click at [177, 97] on div "Youtube Edit" at bounding box center [204, 101] width 103 height 11
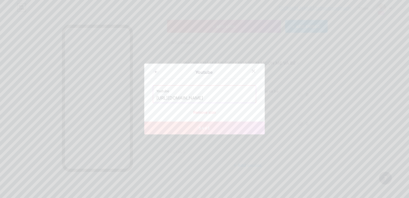
scroll to position [0, 63]
drag, startPoint x: 157, startPoint y: 98, endPoint x: 312, endPoint y: 111, distance: 156.1
click at [312, 111] on div "Youtube Youtube https://www.youtube.com/@BSTh%C3%A2nTr%E1%BB%8DngTh%E1%BA%A1ch …" at bounding box center [204, 99] width 409 height 198
paste input "[URL][DOMAIN_NAME]"
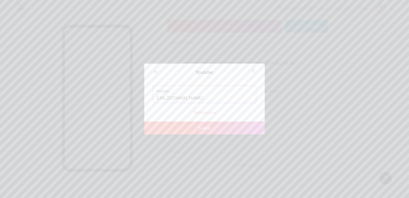
scroll to position [0, 63]
type input "[URL][DOMAIN_NAME]"
click at [156, 130] on button "Save" at bounding box center [204, 127] width 120 height 13
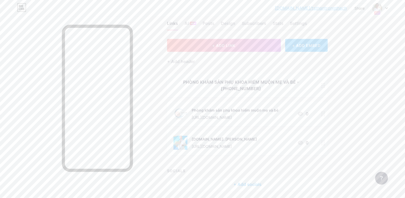
scroll to position [3, 0]
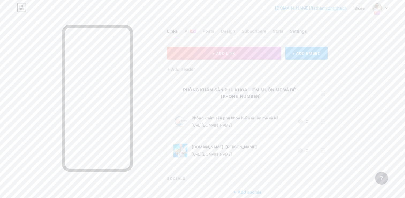
click at [300, 35] on div "Settings" at bounding box center [298, 33] width 17 height 10
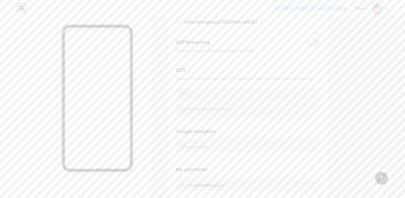
scroll to position [107, 0]
click at [208, 57] on input "text" at bounding box center [247, 55] width 143 height 11
click at [283, 36] on div "Stats" at bounding box center [278, 36] width 11 height 10
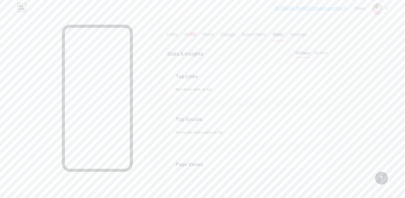
click at [387, 9] on div at bounding box center [380, 8] width 16 height 10
click at [364, 46] on div "[DOMAIN_NAME] THÂN [PERSON_NAME]" at bounding box center [360, 47] width 47 height 4
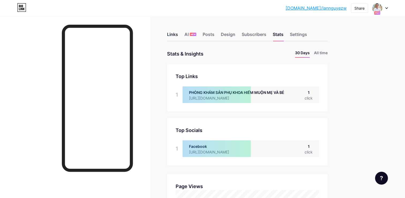
click at [171, 32] on div "Links" at bounding box center [172, 36] width 11 height 10
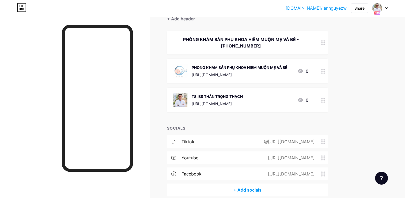
scroll to position [78, 0]
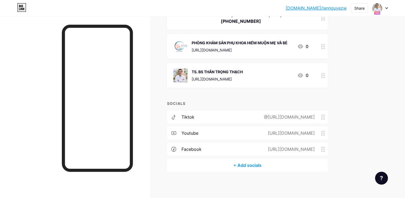
click at [323, 116] on circle at bounding box center [323, 116] width 1 height 1
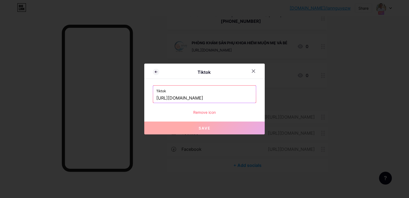
click at [208, 113] on div "Remove icon" at bounding box center [204, 112] width 103 height 6
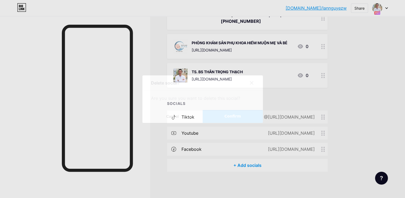
click at [224, 117] on button "Confirm" at bounding box center [233, 116] width 60 height 13
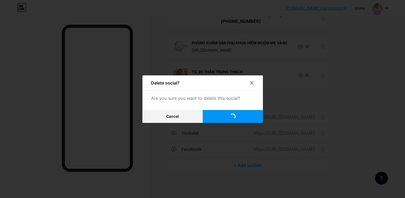
scroll to position [62, 0]
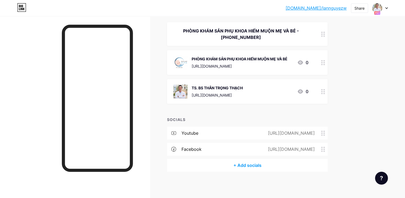
click at [324, 133] on icon at bounding box center [323, 132] width 4 height 5
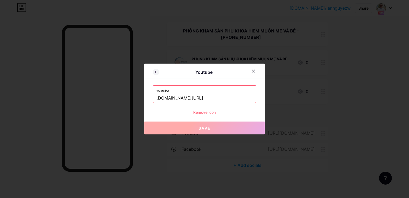
click at [215, 113] on div "Remove icon" at bounding box center [204, 112] width 103 height 6
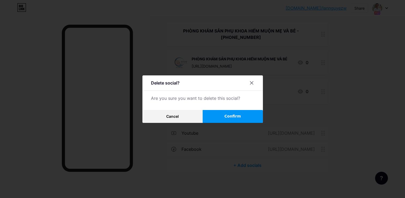
click at [227, 112] on button "Confirm" at bounding box center [233, 116] width 60 height 13
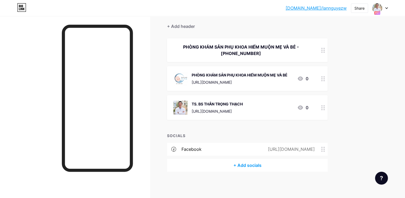
click at [325, 148] on icon at bounding box center [323, 148] width 4 height 5
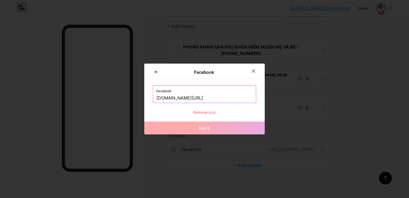
click at [212, 115] on div "Facebook Facebook www.facebook.com/phongkhamsankhoamevabe Remove icon Save" at bounding box center [204, 98] width 120 height 71
drag, startPoint x: 212, startPoint y: 115, endPoint x: 202, endPoint y: 112, distance: 10.4
click at [202, 112] on div "Remove icon" at bounding box center [204, 112] width 103 height 6
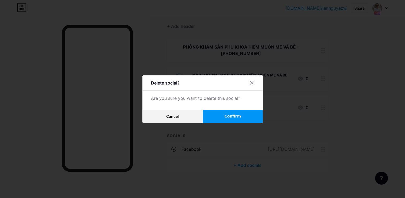
click at [218, 113] on button "Confirm" at bounding box center [233, 116] width 60 height 13
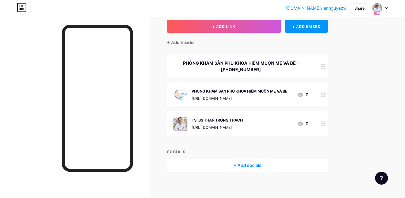
click at [339, 10] on link "[DOMAIN_NAME]/lannguyezw" at bounding box center [316, 8] width 61 height 6
click at [386, 9] on icon at bounding box center [386, 8] width 3 height 2
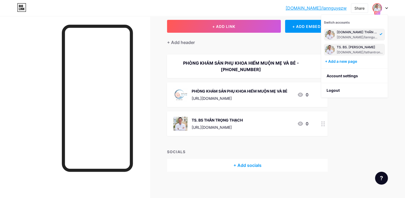
click at [360, 49] on div "TS. BS. THÂN TRỌNG THẠCH bio.link/tsthantrongthach" at bounding box center [360, 50] width 47 height 10
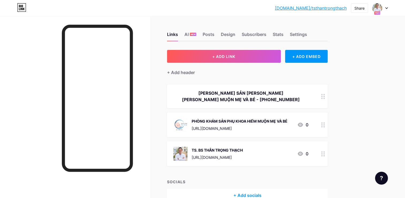
scroll to position [30, 0]
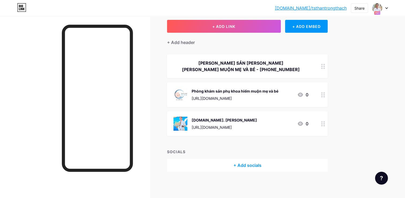
click at [249, 164] on div "+ Add socials" at bounding box center [247, 165] width 161 height 13
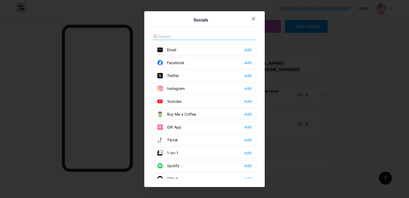
click at [197, 48] on div "Email Add" at bounding box center [204, 49] width 103 height 11
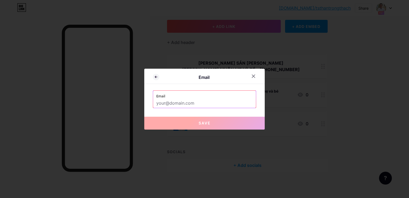
click at [190, 104] on input "text" at bounding box center [204, 103] width 96 height 9
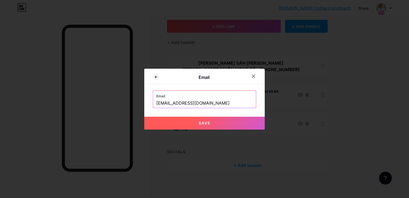
click at [186, 123] on button "Save" at bounding box center [204, 122] width 120 height 13
type input "mailto:[EMAIL_ADDRESS][DOMAIN_NAME]"
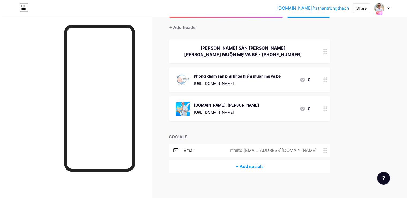
scroll to position [46, 0]
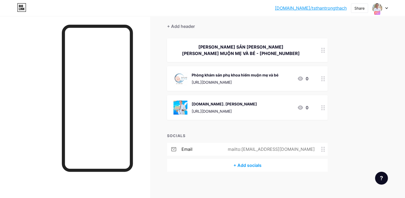
click at [237, 164] on div "+ Add socials" at bounding box center [247, 165] width 161 height 13
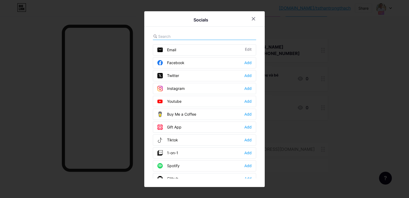
click at [183, 63] on div "Facebook" at bounding box center [170, 62] width 27 height 5
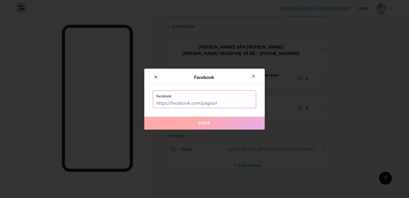
drag, startPoint x: 221, startPoint y: 104, endPoint x: 167, endPoint y: 101, distance: 53.3
click at [166, 102] on input "text" at bounding box center [204, 103] width 96 height 9
paste input "[URL][DOMAIN_NAME]"
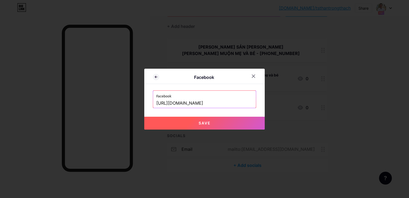
scroll to position [0, 16]
type input "[URL][DOMAIN_NAME]"
click at [195, 125] on button "Save" at bounding box center [204, 122] width 120 height 13
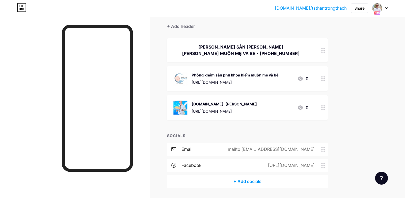
click at [250, 180] on div "+ Add socials" at bounding box center [247, 181] width 161 height 13
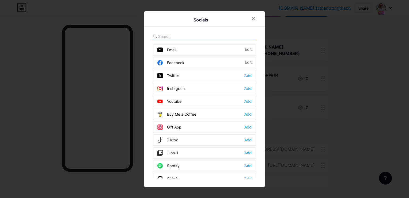
click at [183, 99] on div "Youtube Add" at bounding box center [204, 101] width 103 height 11
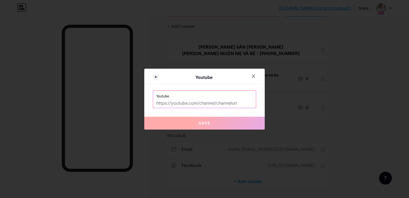
click at [196, 103] on input "text" at bounding box center [204, 103] width 96 height 9
paste input "[URL][DOMAIN_NAME]"
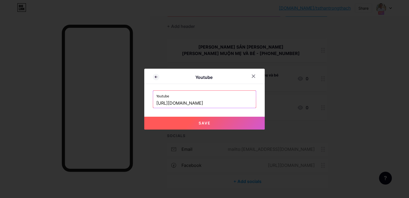
type input "[URL][DOMAIN_NAME]"
click at [169, 122] on button "Save" at bounding box center [204, 122] width 120 height 13
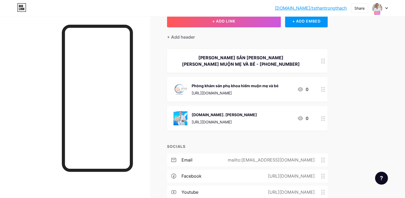
scroll to position [0, 0]
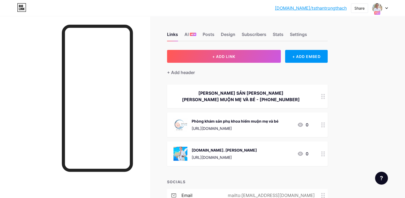
click at [220, 35] on div "Links AI NEW Posts Design Subscribers Stats Settings" at bounding box center [247, 31] width 161 height 19
click at [226, 36] on div "Design" at bounding box center [228, 36] width 14 height 10
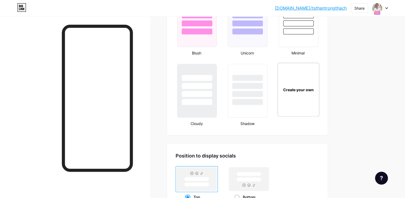
scroll to position [696, 0]
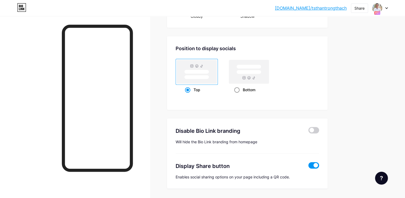
click at [238, 88] on span at bounding box center [236, 89] width 5 height 5
click at [238, 95] on input "Bottom" at bounding box center [235, 96] width 3 height 3
radio input "true"
click at [188, 88] on span at bounding box center [187, 89] width 5 height 5
click at [188, 95] on input "Top" at bounding box center [186, 96] width 3 height 3
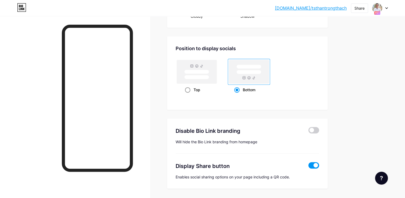
radio input "true"
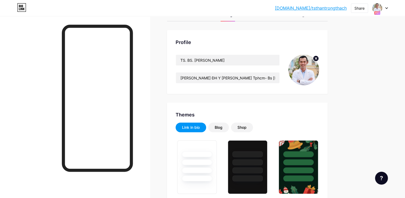
scroll to position [0, 0]
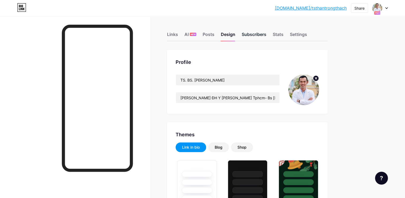
click at [251, 33] on div "Subscribers" at bounding box center [254, 36] width 25 height 10
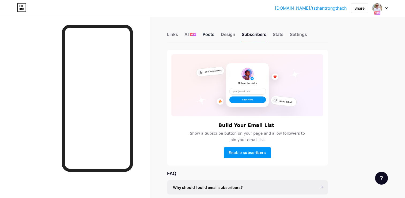
click at [208, 34] on div "Posts" at bounding box center [209, 36] width 12 height 10
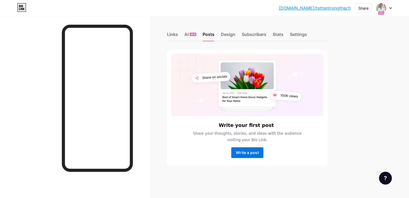
click at [246, 152] on span "Write a post" at bounding box center [247, 152] width 23 height 5
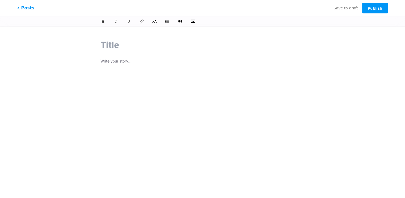
paste input "Bác sĩ tìm con cho hàng ngàn cặp đôi hiếm muộn Ths.Bs Thân Trọng Thạch: Người h…"
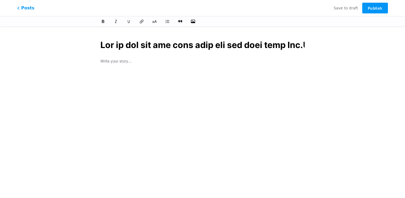
scroll to position [0, 3276]
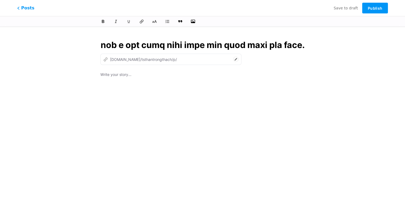
type input "Bác sĩ tìm con cho hàng ngàn cặp đôi hiếm muộn Ths.Bs Thân Trọng Thạch: Người h…"
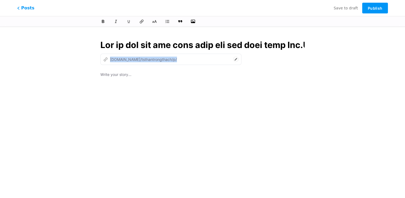
type input "bac-si-tim-con-cho-hang-ngan-cap-doi-hiem-muon-thsbs-than-trong-thach-nguoi-hie…"
drag, startPoint x: 305, startPoint y: 44, endPoint x: 257, endPoint y: 62, distance: 51.0
click at [257, 62] on div "z bio.link/tsthantrongthach/p/ bac-si-tim-con-cho-hang-ngan-cap-doi-hiem-muon-t…" at bounding box center [203, 123] width 220 height 182
click at [251, 71] on p at bounding box center [202, 74] width 205 height 7
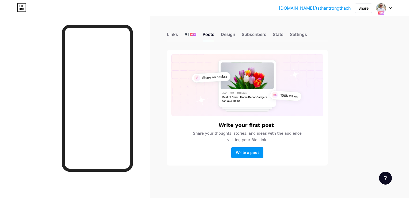
click at [187, 33] on div "AI NEW" at bounding box center [190, 36] width 12 height 10
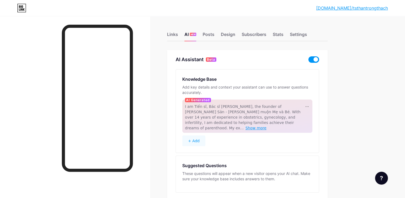
click at [267, 126] on span "Show more" at bounding box center [256, 128] width 21 height 4
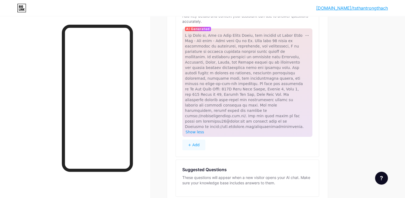
scroll to position [80, 0]
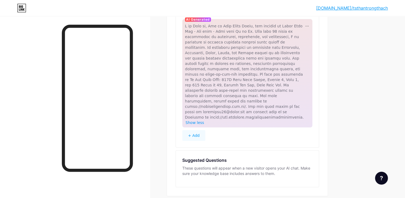
click at [201, 130] on button "+ Add" at bounding box center [193, 135] width 23 height 11
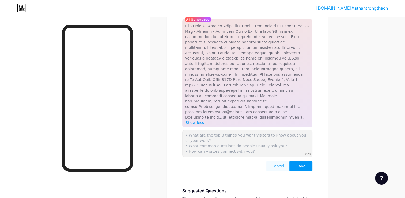
click at [300, 163] on span "Save" at bounding box center [300, 165] width 9 height 5
click at [305, 163] on span "Save" at bounding box center [300, 165] width 9 height 5
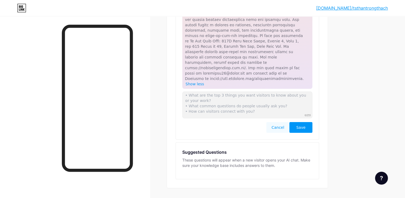
click at [276, 122] on button "Cancel" at bounding box center [277, 127] width 23 height 11
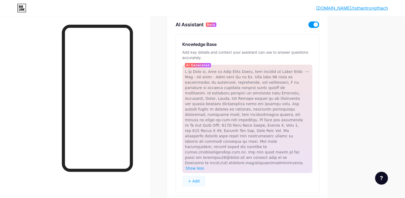
scroll to position [62, 0]
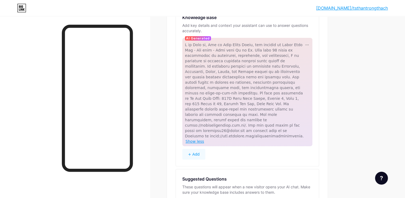
click at [196, 139] on span "Show less" at bounding box center [195, 141] width 18 height 4
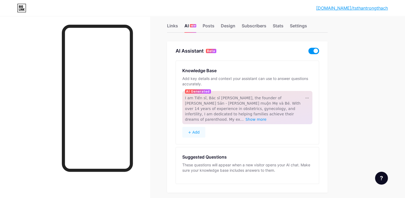
scroll to position [0, 0]
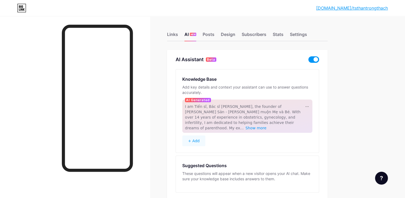
click at [171, 30] on div "Links AI NEW Posts Design Subscribers Stats Settings" at bounding box center [247, 31] width 161 height 19
click at [172, 34] on div "Links" at bounding box center [172, 36] width 11 height 10
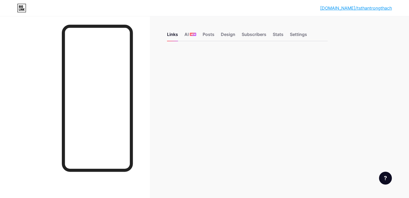
drag, startPoint x: 162, startPoint y: 39, endPoint x: 160, endPoint y: 41, distance: 2.8
click at [161, 40] on div "Links AI NEW Posts Design Subscribers Stats Settings Feature requests Help cent…" at bounding box center [175, 46] width 350 height 61
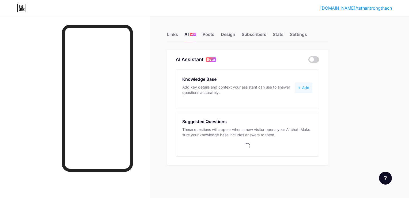
click at [20, 11] on icon at bounding box center [21, 8] width 9 height 9
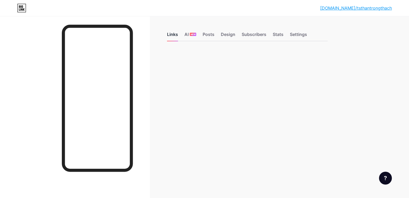
click at [172, 37] on div "Links" at bounding box center [172, 36] width 11 height 10
click at [236, 35] on div "Links AI NEW Posts Design Subscribers Stats Settings" at bounding box center [247, 31] width 161 height 19
click at [233, 35] on div "Design" at bounding box center [228, 36] width 14 height 10
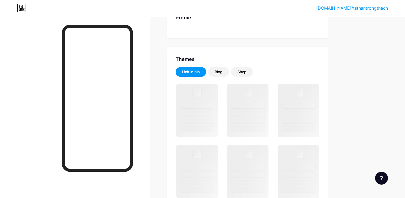
scroll to position [54, 0]
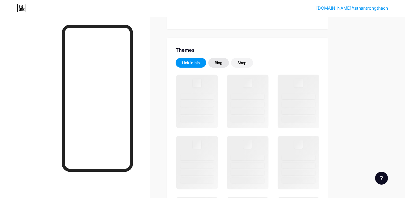
click at [218, 63] on div "Blog" at bounding box center [219, 62] width 8 height 5
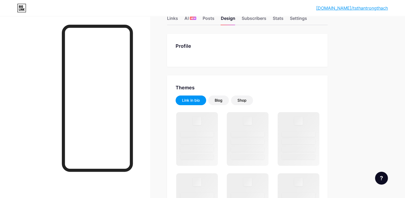
scroll to position [0, 0]
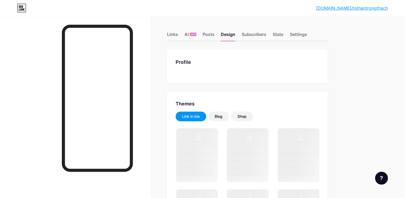
click at [353, 8] on link "[DOMAIN_NAME]/tsthantrongthach" at bounding box center [352, 8] width 72 height 6
click at [174, 27] on div "Links AI NEW Posts Design Subscribers Stats Settings" at bounding box center [247, 31] width 161 height 19
click at [176, 36] on div "Links" at bounding box center [172, 36] width 11 height 10
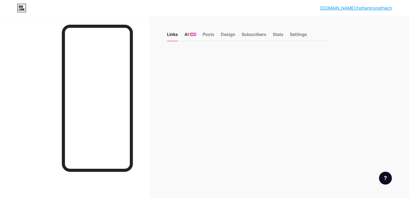
click at [185, 34] on div "AI NEW" at bounding box center [190, 36] width 12 height 10
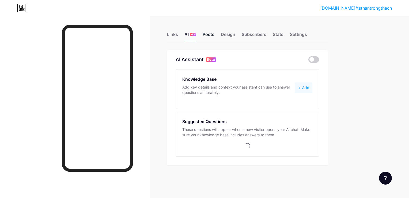
click at [209, 35] on div "Posts" at bounding box center [209, 36] width 12 height 10
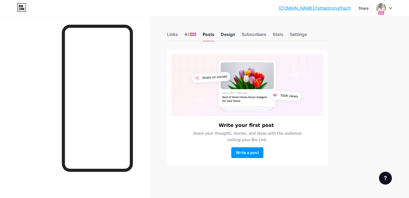
click at [230, 36] on div "Design" at bounding box center [228, 36] width 14 height 10
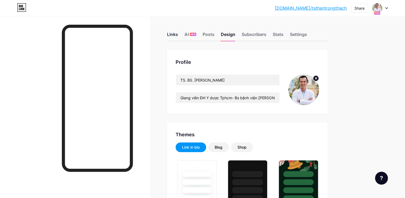
click at [175, 35] on div "Links" at bounding box center [172, 36] width 11 height 10
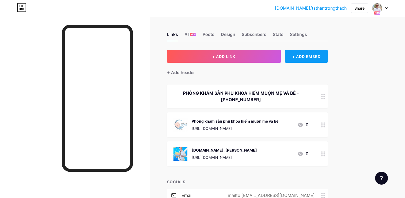
click at [302, 58] on div "+ ADD EMBED" at bounding box center [306, 56] width 43 height 13
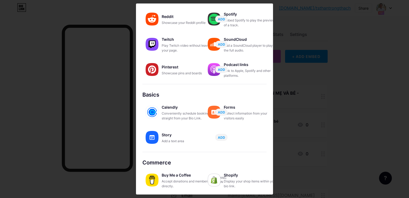
scroll to position [2, 0]
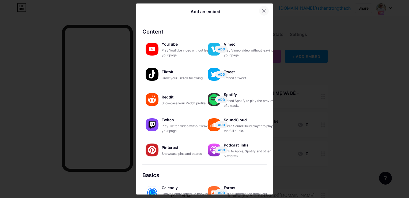
click at [265, 9] on div at bounding box center [264, 11] width 10 height 10
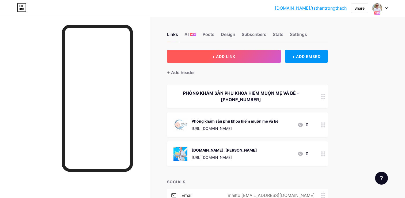
click at [229, 55] on span "+ ADD LINK" at bounding box center [223, 56] width 23 height 5
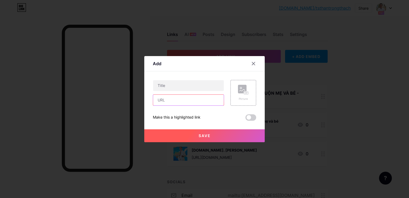
click at [181, 103] on input "text" at bounding box center [188, 100] width 71 height 11
type input "[URL][DOMAIN_NAME]"
click at [184, 87] on input "text" at bounding box center [188, 85] width 71 height 11
type input "Zalo: 0901.490.490 - 0931.740.740"
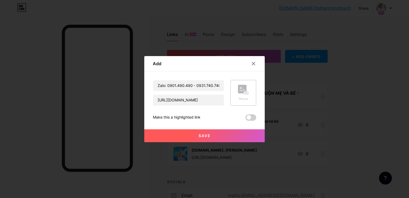
click at [243, 93] on icon at bounding box center [243, 90] width 11 height 10
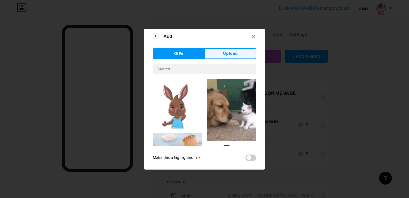
click at [223, 56] on button "Upload" at bounding box center [231, 53] width 52 height 11
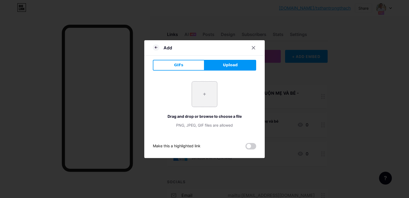
click at [203, 87] on input "file" at bounding box center [204, 93] width 25 height 25
type input "C:\fakepath\unnamed.png"
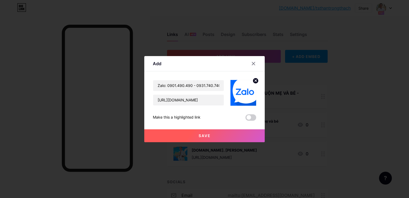
click at [233, 135] on button "Save" at bounding box center [204, 135] width 120 height 13
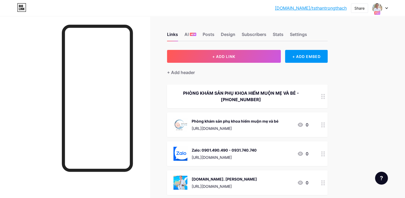
scroll to position [107, 0]
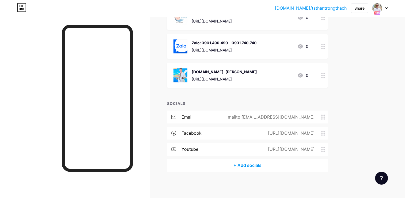
drag, startPoint x: 11, startPoint y: 138, endPoint x: 44, endPoint y: 108, distance: 45.1
click at [11, 138] on div at bounding box center [75, 115] width 150 height 198
click at [310, 9] on link "[DOMAIN_NAME]/tsthantrongthach" at bounding box center [311, 8] width 72 height 6
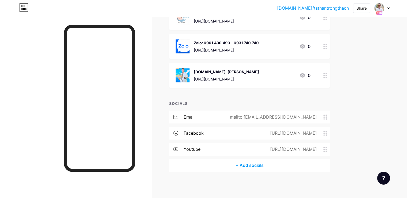
scroll to position [80, 0]
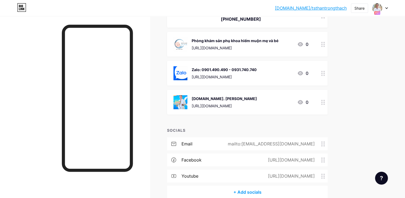
click at [321, 73] on circle at bounding box center [321, 73] width 1 height 1
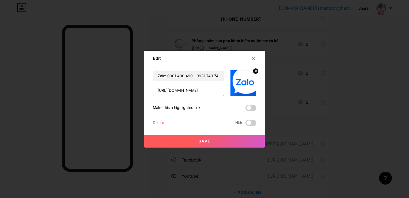
scroll to position [0, 0]
drag, startPoint x: 222, startPoint y: 91, endPoint x: 148, endPoint y: 93, distance: 74.5
click at [148, 93] on div "Edit Content YouTube Play YouTube video without leaving your page. ADD Vimeo Pl…" at bounding box center [204, 99] width 120 height 97
click at [204, 140] on span "Save" at bounding box center [205, 140] width 12 height 5
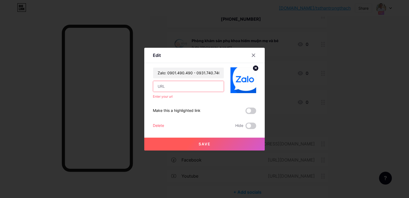
click at [178, 84] on input "text" at bounding box center [188, 86] width 71 height 11
paste input "[URL][DOMAIN_NAME]"
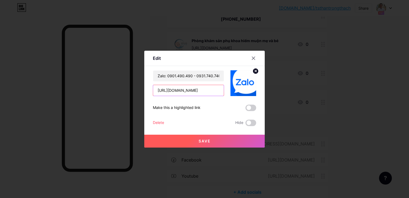
scroll to position [0, 37]
type input "[URL][DOMAIN_NAME]"
click at [197, 139] on button "Save" at bounding box center [204, 140] width 120 height 13
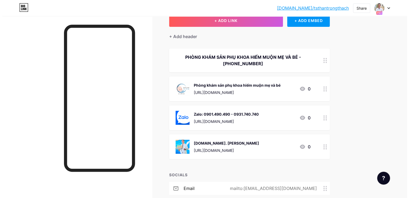
scroll to position [27, 0]
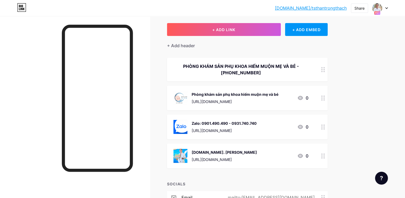
click at [325, 69] on icon at bounding box center [323, 69] width 4 height 5
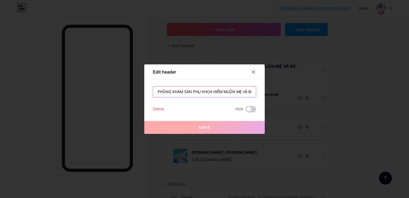
click at [246, 92] on input "PHÒNG KHÁM SẢN PHỤ KHOA HIẾM MUỘN MẸ VÀ BÉ - [PHONE_NUMBER]" at bounding box center [204, 91] width 103 height 11
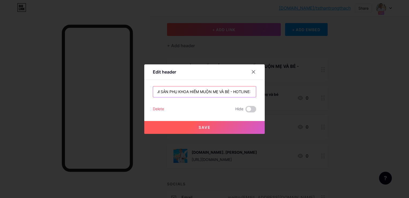
scroll to position [0, 25]
type input "PHÒNG KHÁM SẢN PHỤ KHOA HIẾM MUỘN MẸ VÀ BÉ - HOTLINE: [PHONE_NUMBER]"
click at [225, 126] on button "Save" at bounding box center [204, 127] width 120 height 13
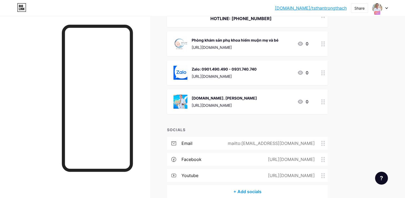
scroll to position [107, 0]
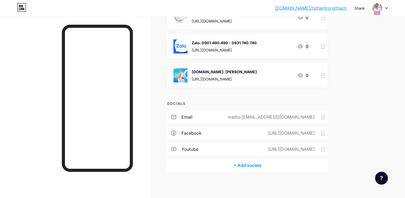
click at [320, 134] on div "[URL][DOMAIN_NAME]" at bounding box center [290, 133] width 62 height 6
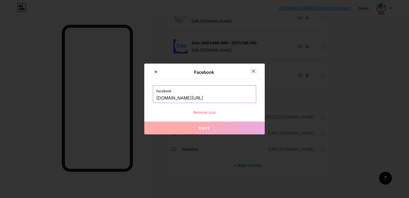
click at [253, 73] on icon at bounding box center [253, 71] width 4 height 4
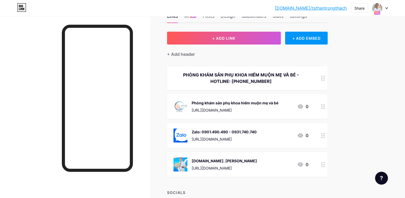
scroll to position [0, 0]
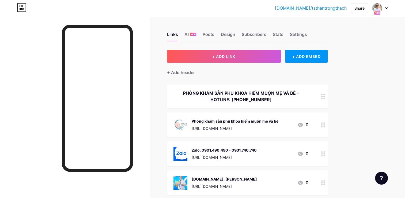
click at [388, 10] on div at bounding box center [380, 8] width 16 height 10
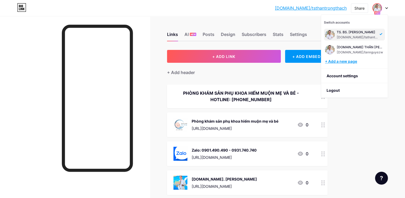
click at [342, 63] on div "+ Add a new page" at bounding box center [355, 61] width 60 height 5
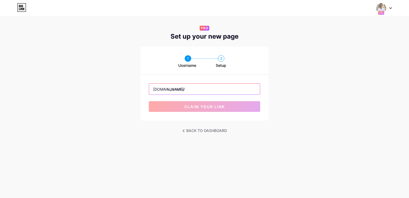
click at [178, 88] on input "text" at bounding box center [204, 89] width 111 height 11
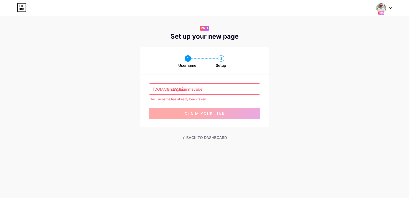
type input "phongkhammevabe"
click at [215, 108] on button "claim your link" at bounding box center [204, 113] width 111 height 11
click at [216, 89] on input "phongkhammevabe" at bounding box center [204, 89] width 111 height 11
click at [25, 10] on icon at bounding box center [21, 7] width 9 height 9
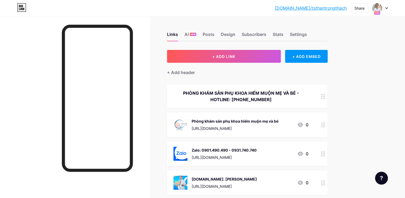
click at [227, 29] on div "Links AI NEW Posts Design Subscribers Stats Settings" at bounding box center [247, 31] width 161 height 19
click at [228, 34] on div "Design" at bounding box center [228, 36] width 14 height 10
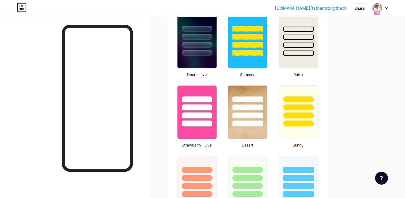
scroll to position [375, 0]
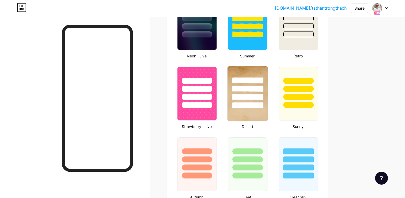
click at [250, 71] on div at bounding box center [248, 87] width 40 height 42
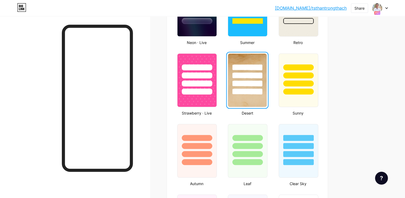
scroll to position [482, 0]
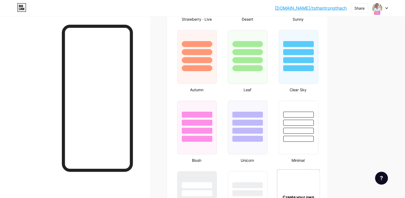
click at [301, 171] on div "Create your own" at bounding box center [298, 196] width 43 height 55
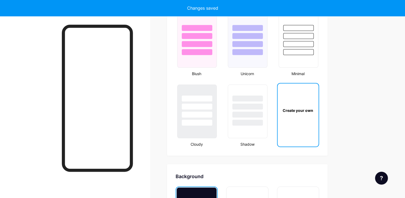
scroll to position [709, 0]
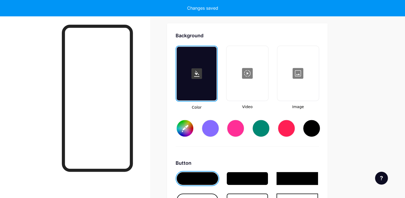
type input "#ffffff"
type input "#000000"
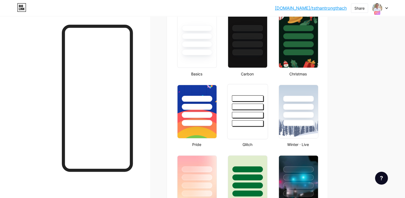
scroll to position [147, 0]
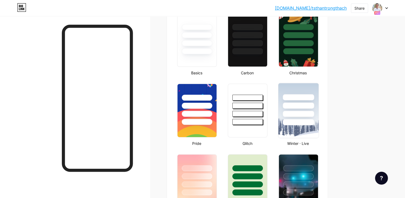
click at [296, 105] on div at bounding box center [298, 105] width 31 height 6
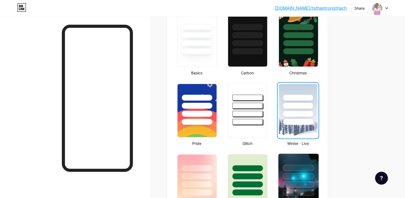
click at [280, 171] on div at bounding box center [298, 174] width 40 height 42
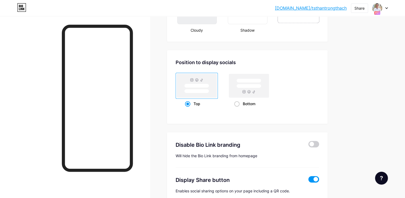
scroll to position [711, 0]
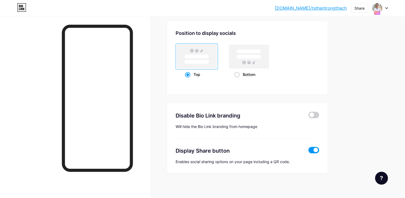
click at [315, 150] on span at bounding box center [313, 149] width 11 height 6
click at [308, 151] on input "checkbox" at bounding box center [308, 151] width 0 height 0
click at [313, 114] on span at bounding box center [313, 114] width 11 height 6
click at [308, 116] on input "checkbox" at bounding box center [308, 116] width 0 height 0
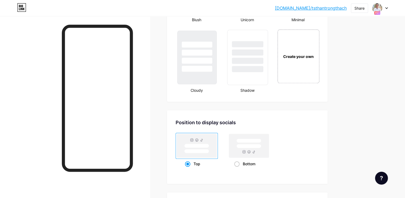
scroll to position [631, 0]
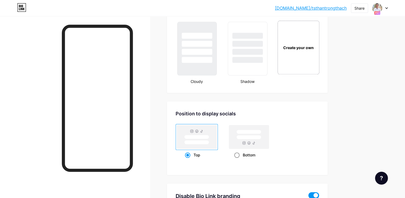
click at [248, 135] on rect at bounding box center [249, 137] width 25 height 4
click at [238, 160] on input "Bottom" at bounding box center [235, 161] width 3 height 3
radio input "true"
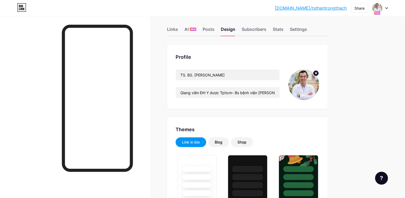
scroll to position [0, 0]
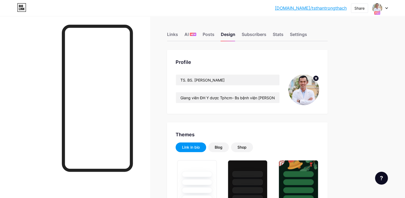
click at [202, 33] on div "Links AI NEW Posts Design Subscribers Stats Settings" at bounding box center [247, 31] width 161 height 19
click at [168, 33] on div "Links" at bounding box center [172, 36] width 11 height 10
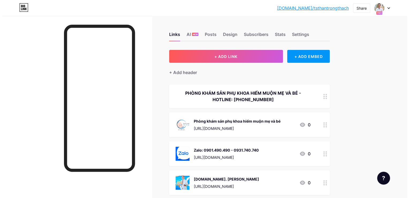
scroll to position [27, 0]
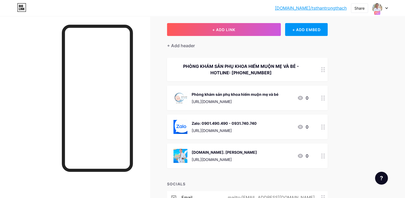
click at [322, 129] on div at bounding box center [323, 126] width 9 height 25
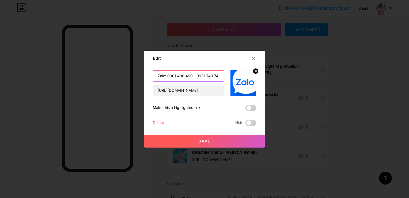
scroll to position [0, 0]
drag, startPoint x: 220, startPoint y: 77, endPoint x: 172, endPoint y: 73, distance: 47.8
click at [172, 73] on input "Zalo: 0901.490.490 - 0931.740.740" at bounding box center [188, 75] width 71 height 11
type input "Zalo: 0936.260.260"
click at [222, 144] on button "Save" at bounding box center [204, 140] width 120 height 13
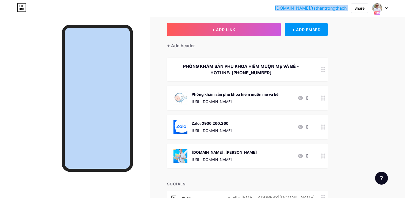
click at [0, 105] on html "[DOMAIN_NAME]/tsthan... [DOMAIN_NAME]/tsthantrongthach Share Switch accounts TS…" at bounding box center [202, 125] width 405 height 305
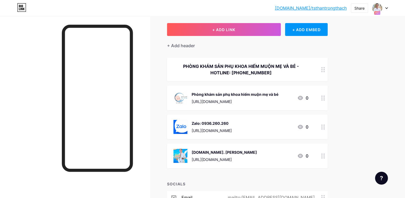
click at [321, 128] on div at bounding box center [323, 126] width 9 height 25
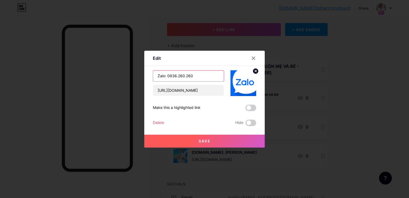
click at [198, 76] on input "Zalo: 0936.260.260" at bounding box center [188, 75] width 71 height 11
type input "Zalo: 0936.260.260 - 0901.490.490"
click at [202, 142] on span "Save" at bounding box center [205, 140] width 12 height 5
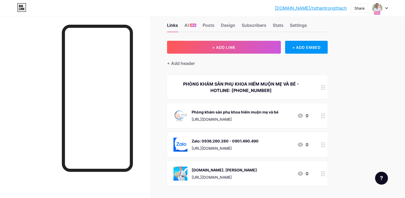
scroll to position [0, 0]
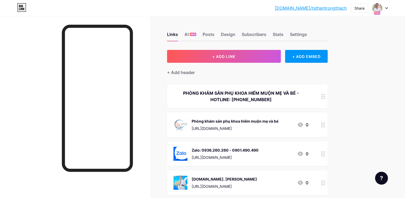
click at [386, 8] on icon at bounding box center [386, 8] width 3 height 2
